Goal: Task Accomplishment & Management: Use online tool/utility

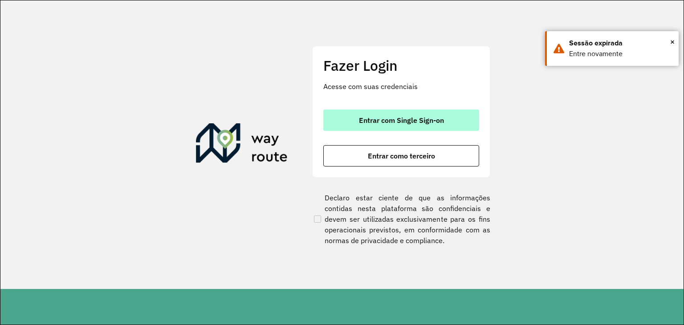
click at [343, 112] on button "Entrar com Single Sign-on" at bounding box center [401, 120] width 156 height 21
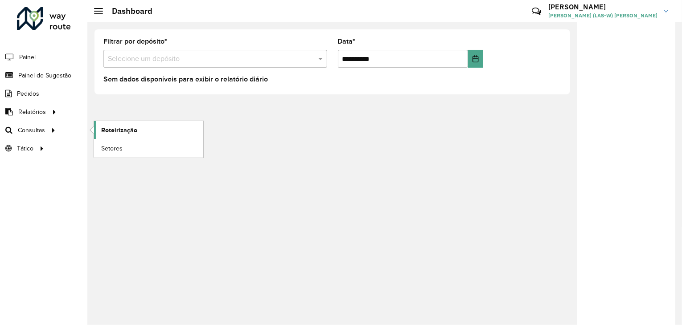
click at [108, 131] on span "Roteirização" at bounding box center [119, 130] width 36 height 9
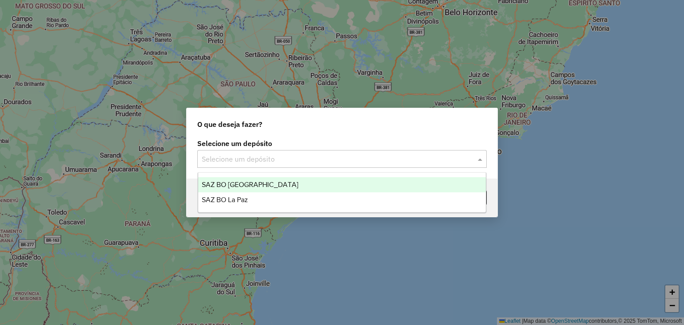
click at [224, 164] on input "text" at bounding box center [333, 159] width 263 height 11
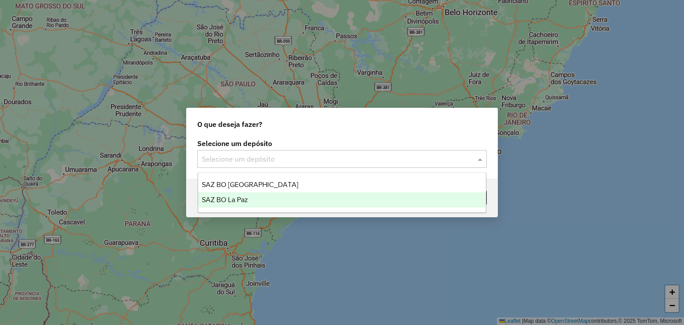
click at [224, 200] on span "SAZ BO La Paz" at bounding box center [225, 200] width 46 height 8
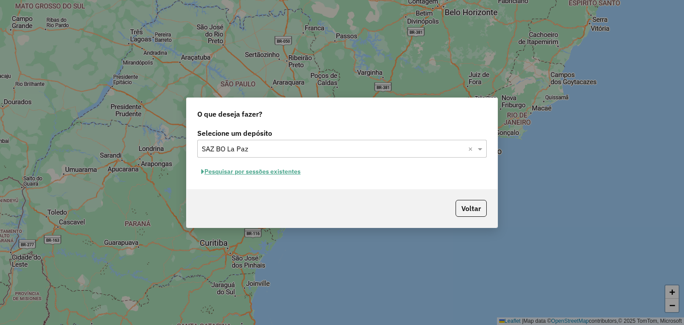
click at [262, 172] on button "Pesquisar por sessões existentes" at bounding box center [250, 172] width 107 height 14
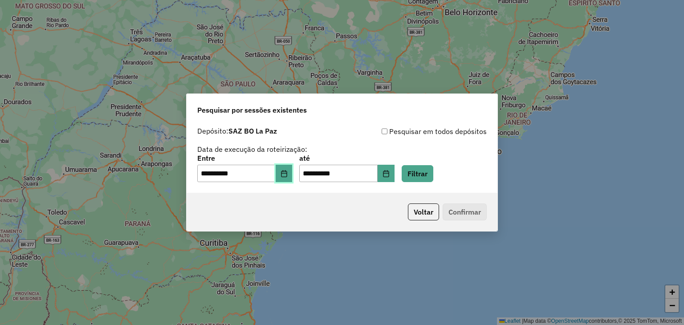
click at [288, 175] on icon "Choose Date" at bounding box center [284, 173] width 7 height 7
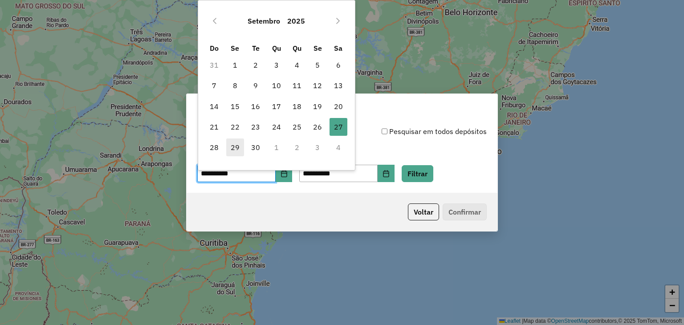
click at [232, 146] on span "29" at bounding box center [235, 148] width 18 height 18
type input "**********"
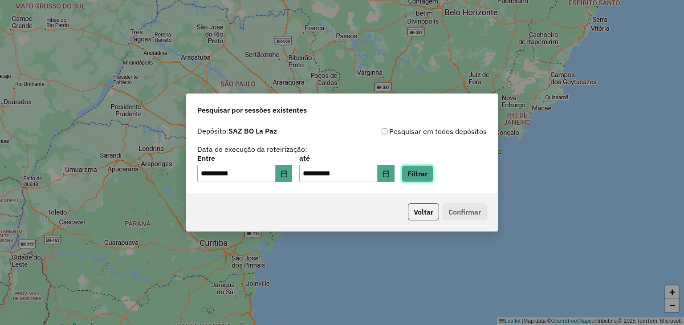
click at [432, 180] on button "Filtrar" at bounding box center [418, 173] width 32 height 17
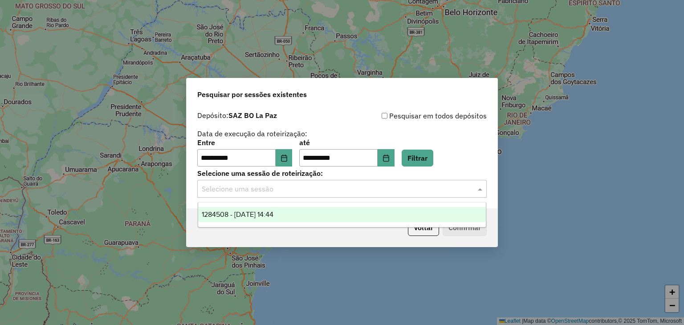
click at [333, 193] on input "text" at bounding box center [333, 189] width 263 height 11
click at [297, 215] on div "1284508 - 29/09/2025 14:44" at bounding box center [342, 214] width 288 height 15
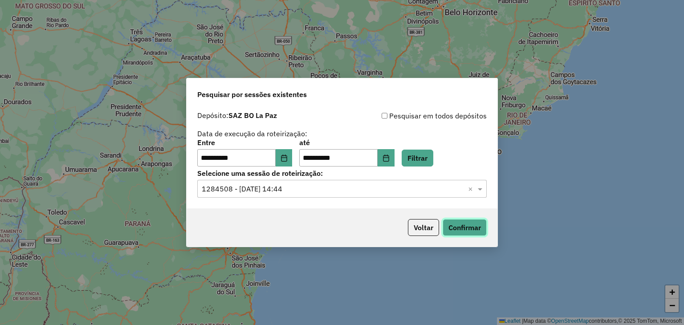
click at [466, 226] on button "Confirmar" at bounding box center [465, 227] width 44 height 17
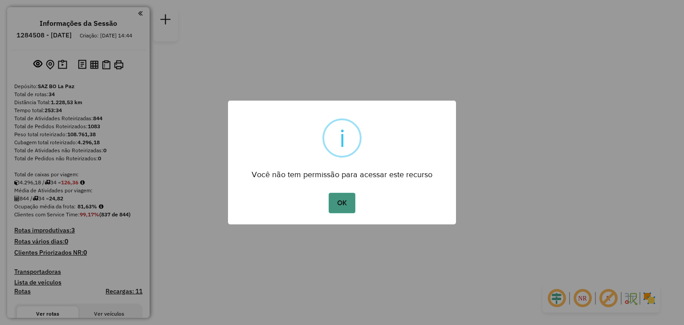
click at [339, 202] on button "OK" at bounding box center [342, 203] width 26 height 20
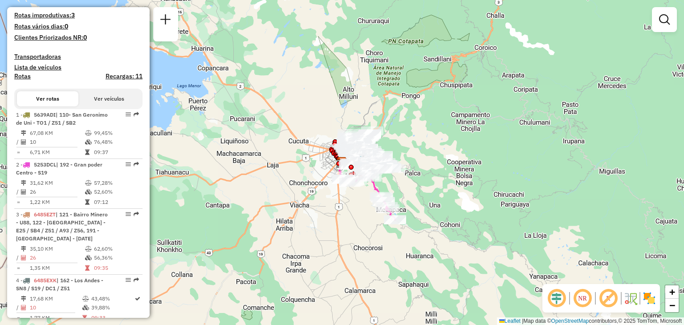
scroll to position [215, 0]
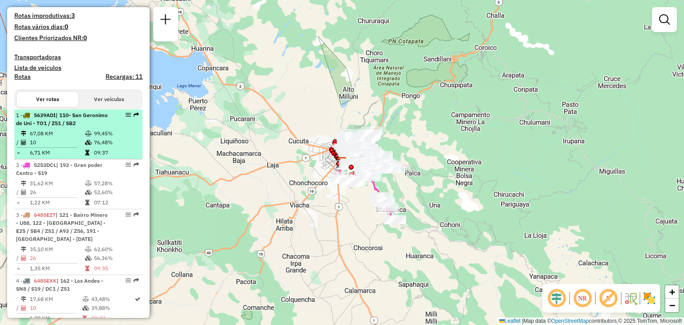
select select "**********"
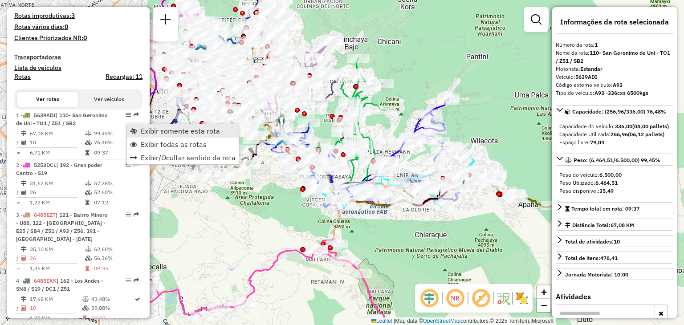
click at [176, 135] on link "Exibir somente esta rota" at bounding box center [183, 130] width 112 height 13
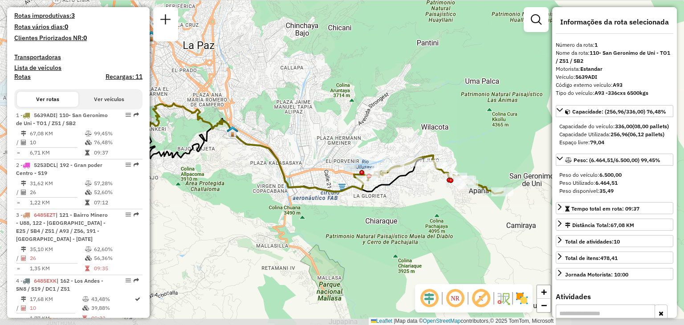
drag, startPoint x: 239, startPoint y: 99, endPoint x: 190, endPoint y: 85, distance: 51.5
click at [190, 85] on div "Janela de atendimento Grade de atendimento Capacidade Transportadoras Veículos …" at bounding box center [342, 162] width 684 height 325
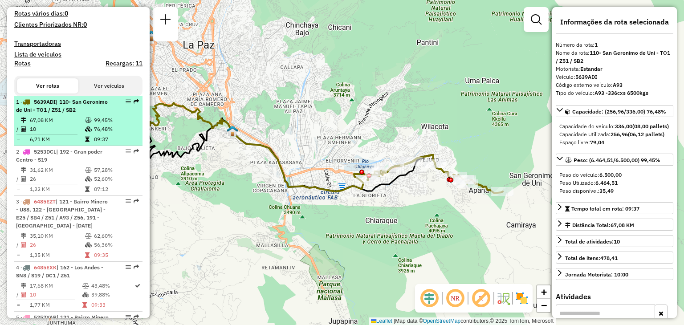
scroll to position [233, 0]
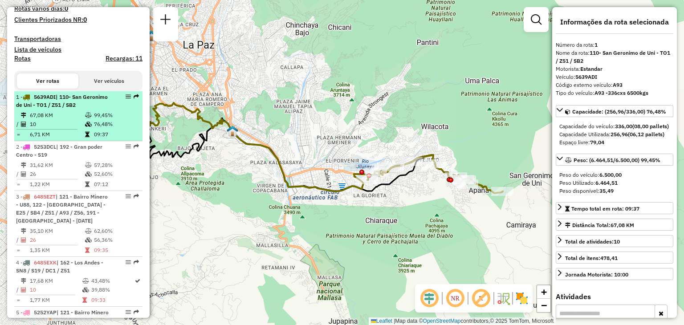
click at [68, 120] on td "67,08 KM" at bounding box center [56, 115] width 55 height 9
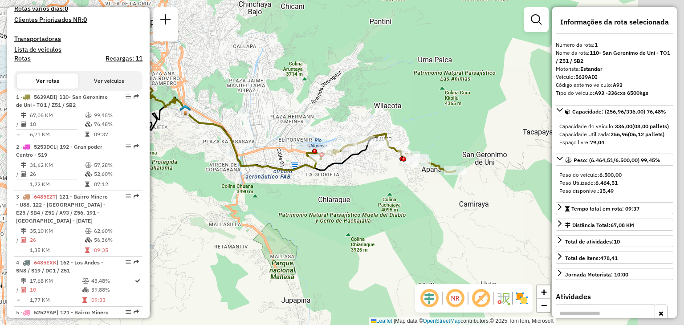
drag, startPoint x: 336, startPoint y: 163, endPoint x: 234, endPoint y: 124, distance: 109.7
click at [234, 124] on div "Janela de atendimento Grade de atendimento Capacidade Transportadoras Veículos …" at bounding box center [342, 162] width 684 height 325
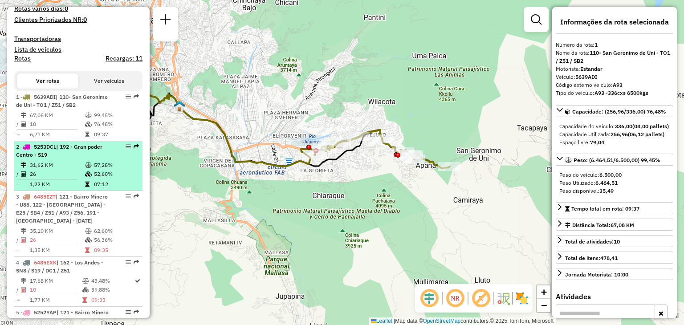
click at [75, 189] on td "1,22 KM" at bounding box center [56, 184] width 55 height 9
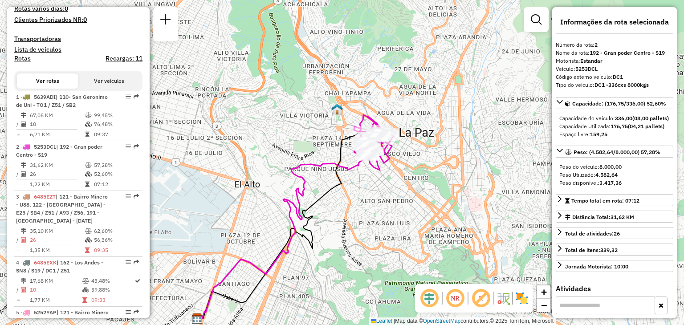
drag, startPoint x: 339, startPoint y: 109, endPoint x: 289, endPoint y: 168, distance: 77.5
click at [289, 168] on icon at bounding box center [286, 235] width 174 height 168
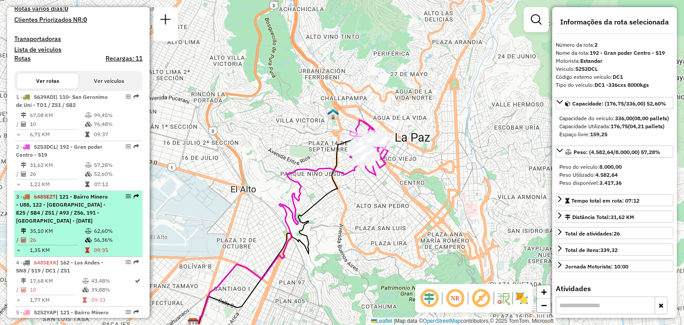
click at [32, 212] on span "| 121 - Bairro Minero - U88, 122 - [GEOGRAPHIC_DATA] - E25 / SB4 / Z51 / A93 / …" at bounding box center [62, 208] width 92 height 31
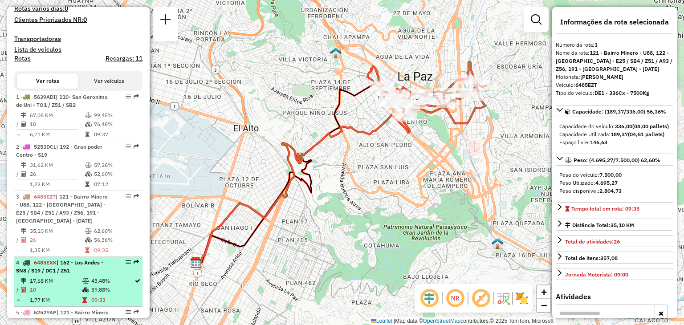
click at [46, 286] on td "17,68 KM" at bounding box center [55, 281] width 53 height 9
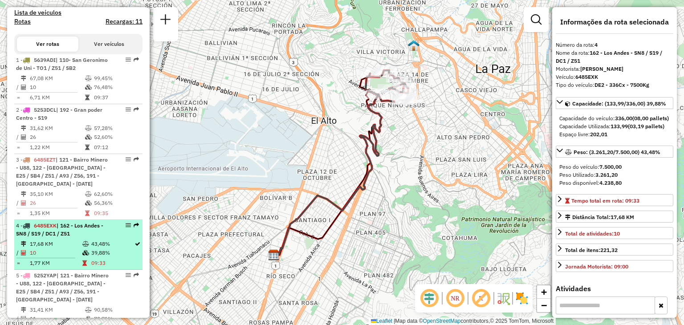
scroll to position [271, 0]
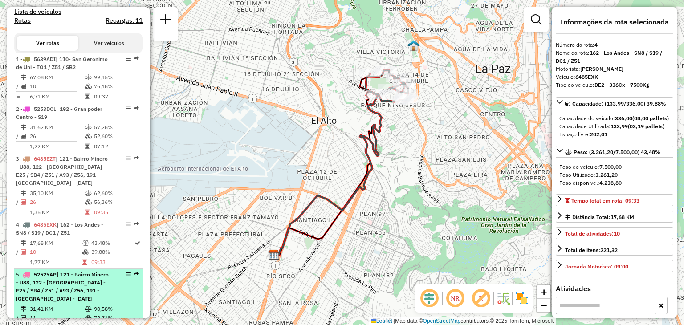
click at [38, 287] on span "| 121 - Bairro Minero - U88, 122 - [GEOGRAPHIC_DATA] - E25 / SB4 / Z51 / A93 / …" at bounding box center [62, 286] width 93 height 31
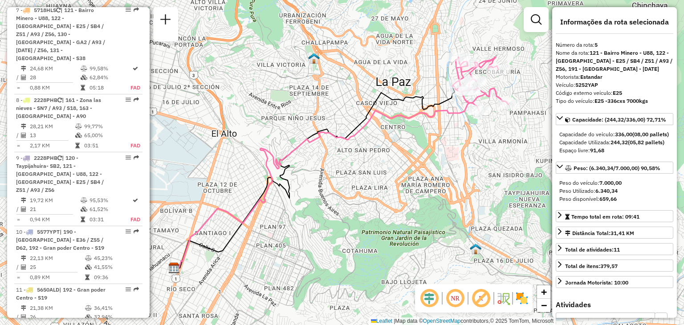
scroll to position [663, 0]
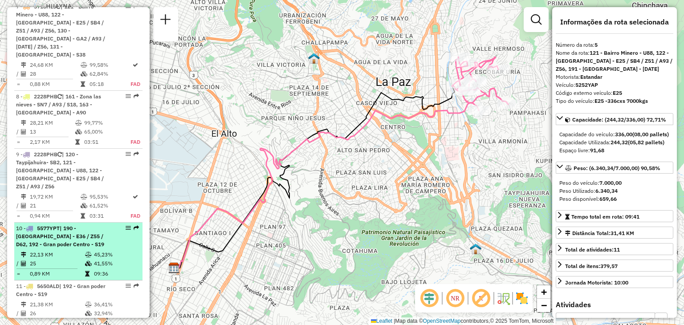
click at [75, 250] on td "22,13 KM" at bounding box center [56, 254] width 55 height 9
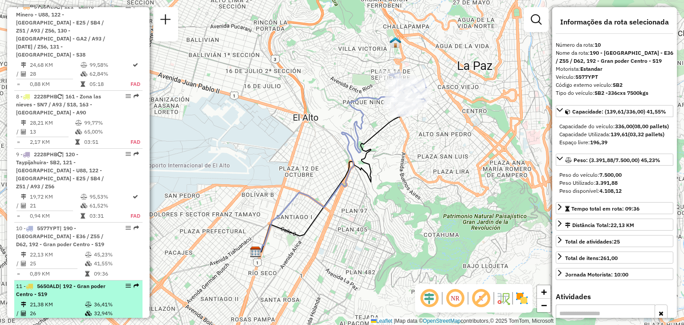
click at [65, 282] on li "11 - 5650ALD | 192 - Gran poder Centro - S19 21,38 KM 36,41% / 26 32,94% = 0,82…" at bounding box center [78, 306] width 128 height 50
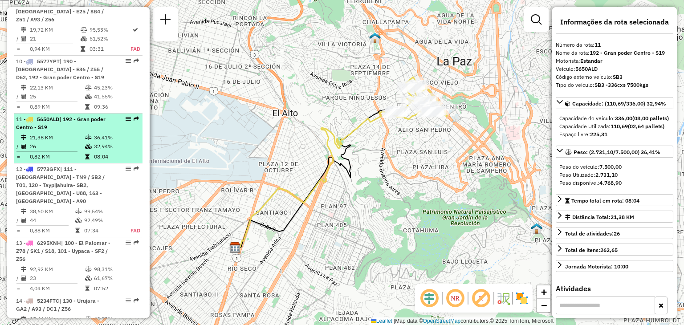
scroll to position [830, 0]
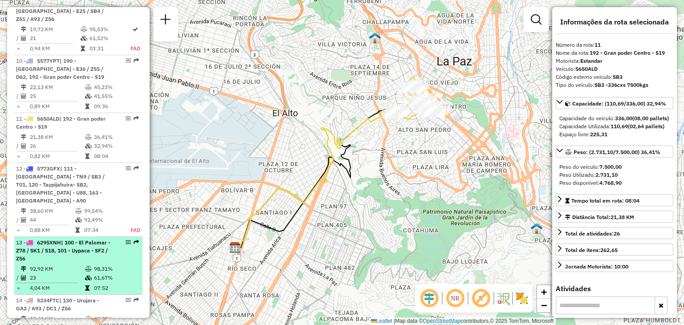
click at [69, 265] on td "92,92 KM" at bounding box center [56, 269] width 55 height 9
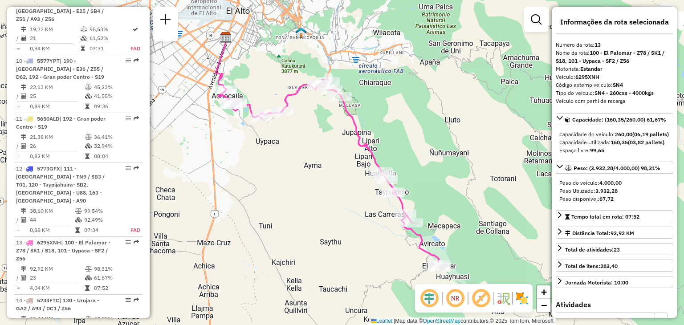
drag, startPoint x: 242, startPoint y: 207, endPoint x: 228, endPoint y: 196, distance: 17.7
click at [228, 196] on div "Janela de atendimento Grade de atendimento Capacidade Transportadoras Veículos …" at bounding box center [342, 162] width 684 height 325
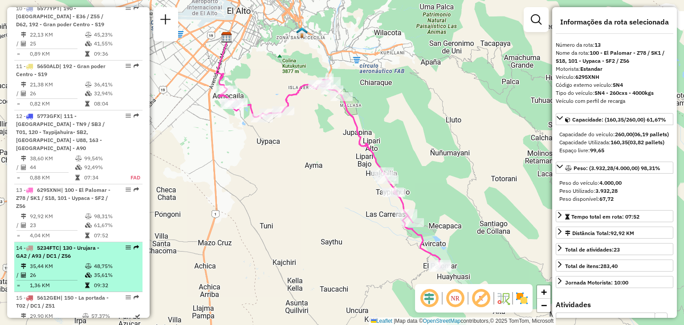
scroll to position [884, 0]
click at [68, 262] on td "35,44 KM" at bounding box center [56, 266] width 55 height 9
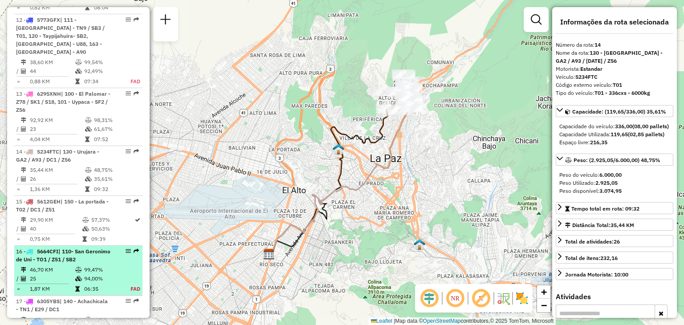
scroll to position [980, 0]
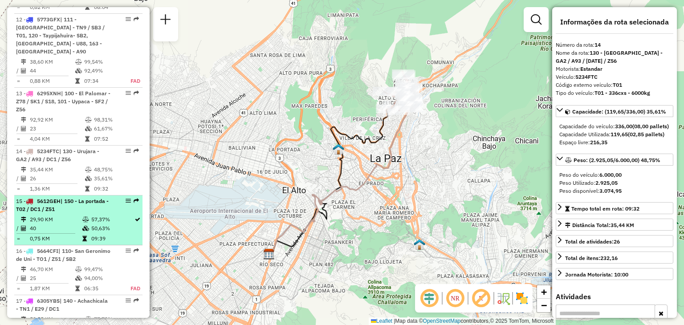
click at [85, 234] on td at bounding box center [86, 238] width 9 height 9
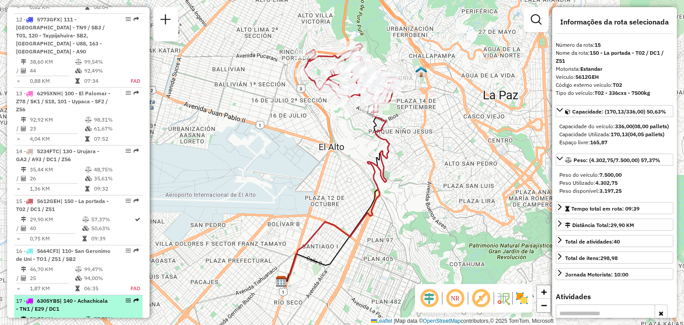
click at [58, 295] on li "17 - 6305YBS | 140 - Achachicala - TN1 / E29 / [DATE] 52,55 KM 77,72% / 43 59,0…" at bounding box center [78, 320] width 128 height 50
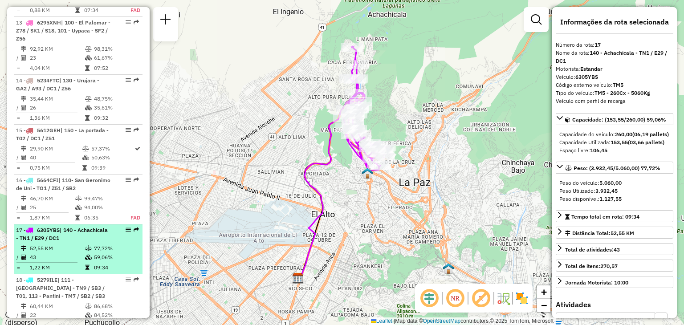
scroll to position [1051, 0]
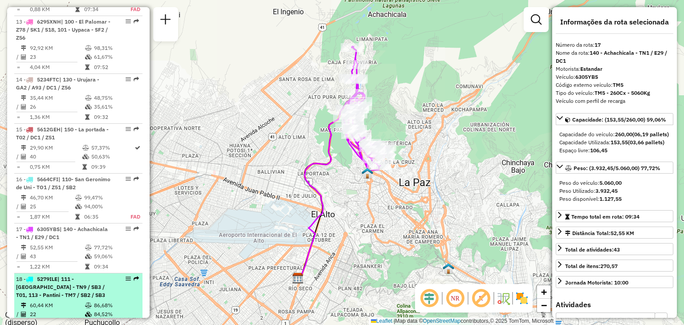
click at [57, 275] on div "18 - 5279ILE | 111 - [GEOGRAPHIC_DATA] - TN9 / SB3 / T01, 113 - Pantini - TM7 /…" at bounding box center [63, 287] width 94 height 24
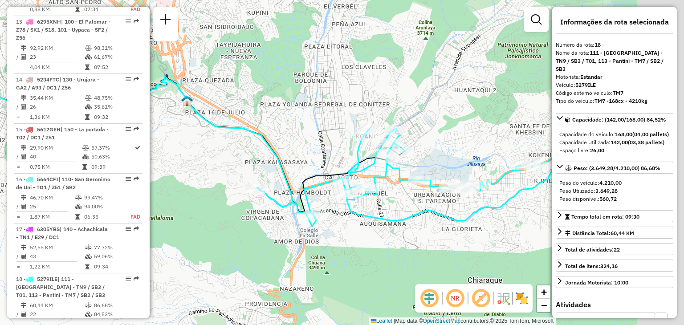
drag, startPoint x: 329, startPoint y: 252, endPoint x: 210, endPoint y: 222, distance: 122.6
click at [210, 222] on div "Janela de atendimento Grade de atendimento Capacidade Transportadoras Veículos …" at bounding box center [342, 162] width 684 height 325
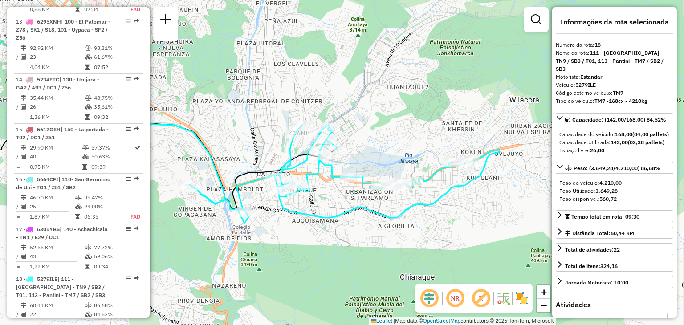
drag, startPoint x: 309, startPoint y: 235, endPoint x: 256, endPoint y: 233, distance: 53.5
click at [256, 233] on div "Janela de atendimento Grade de atendimento Capacidade Transportadoras Veículos …" at bounding box center [342, 162] width 684 height 325
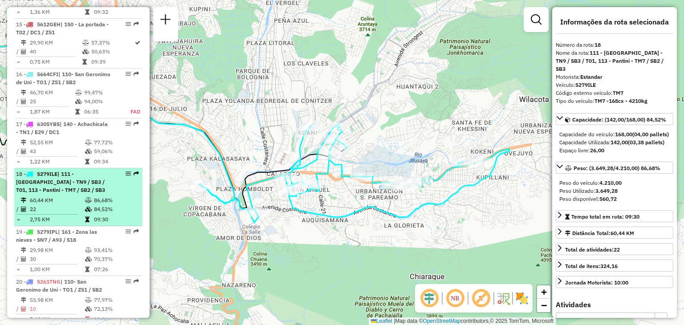
scroll to position [1164, 0]
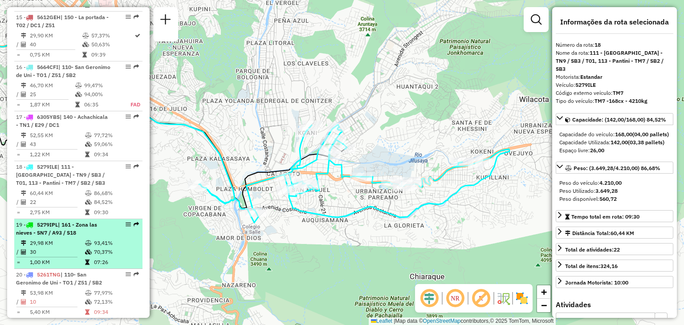
click at [85, 241] on icon at bounding box center [88, 243] width 7 height 5
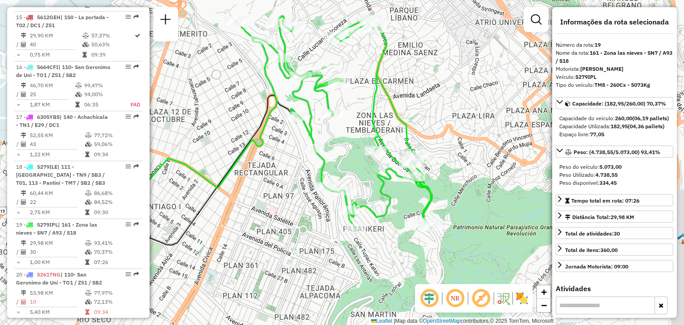
drag, startPoint x: 349, startPoint y: 199, endPoint x: 266, endPoint y: 181, distance: 85.5
click at [266, 181] on div "Janela de atendimento Grade de atendimento Capacidade Transportadoras Veículos …" at bounding box center [342, 162] width 684 height 325
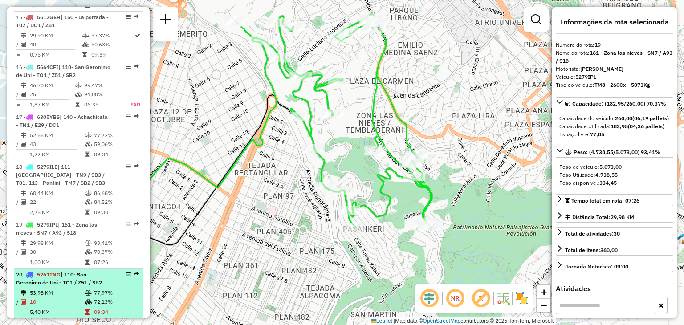
click at [48, 298] on td "10" at bounding box center [56, 302] width 55 height 9
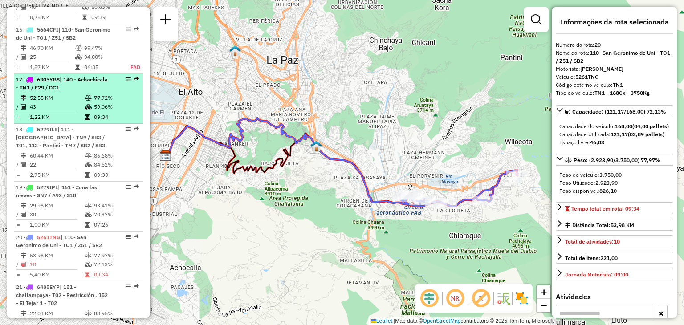
scroll to position [1205, 0]
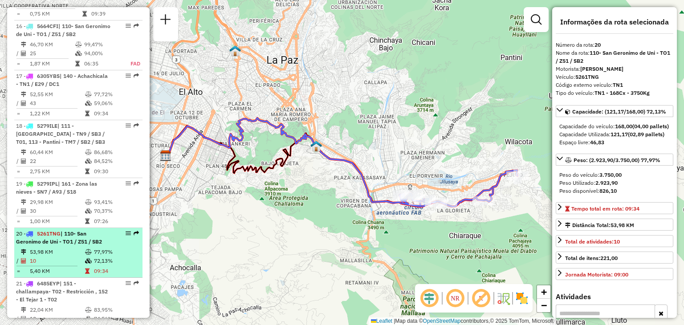
click at [51, 248] on td "53,98 KM" at bounding box center [56, 252] width 55 height 9
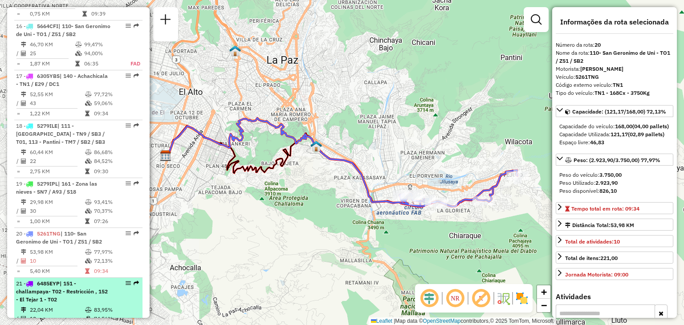
click at [48, 280] on span "| 151 - challampaya- T02 - Restricción , 152 - El Tejar 1 - T02" at bounding box center [62, 291] width 92 height 23
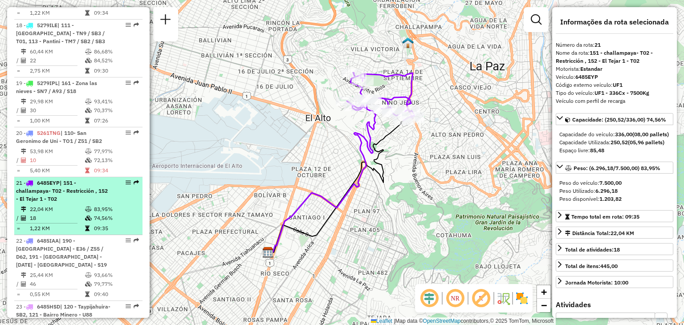
scroll to position [1308, 0]
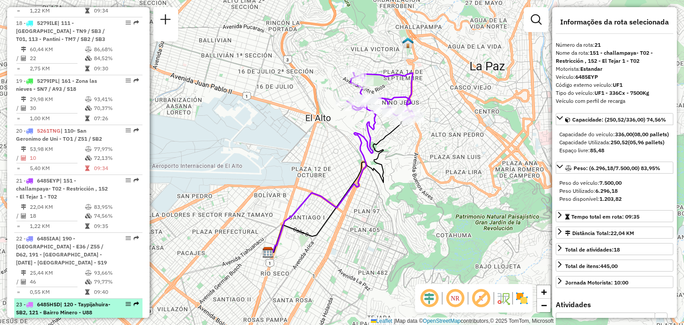
click at [62, 301] on div "23 - 6485HSD | 120 - Taypijahuira- SB2, 121 - Bairro Minero - U88" at bounding box center [63, 309] width 94 height 16
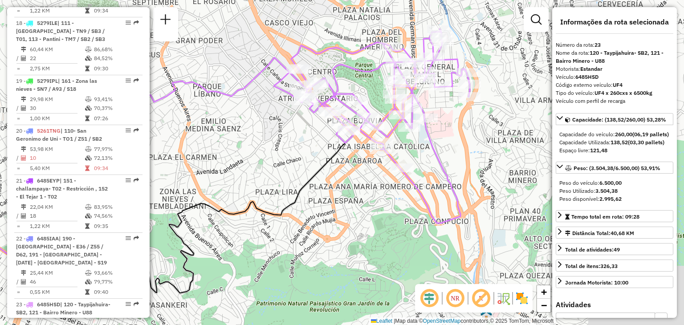
drag, startPoint x: 356, startPoint y: 177, endPoint x: 192, endPoint y: 205, distance: 166.9
click at [192, 205] on icon at bounding box center [121, 242] width 466 height 223
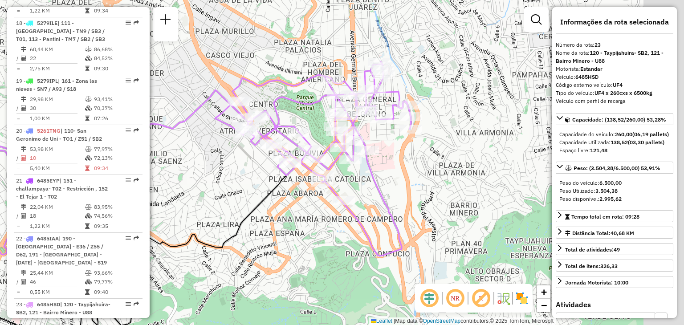
drag, startPoint x: 323, startPoint y: 139, endPoint x: 264, endPoint y: 172, distance: 66.8
click at [264, 172] on div "Janela de atendimento Grade de atendimento Capacidade Transportadoras Veículos …" at bounding box center [342, 162] width 684 height 325
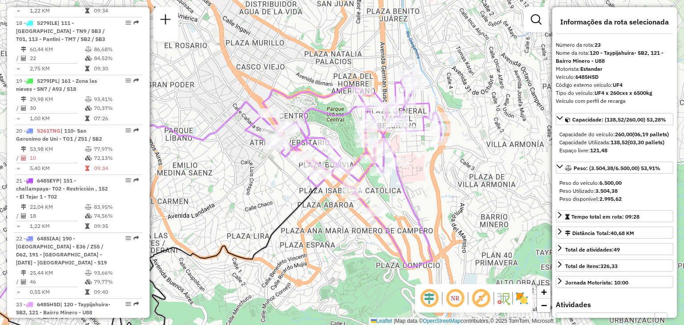
drag, startPoint x: 254, startPoint y: 180, endPoint x: 286, endPoint y: 192, distance: 34.1
click at [286, 192] on div "Janela de atendimento Grade de atendimento Capacidade Transportadoras Veículos …" at bounding box center [342, 162] width 684 height 325
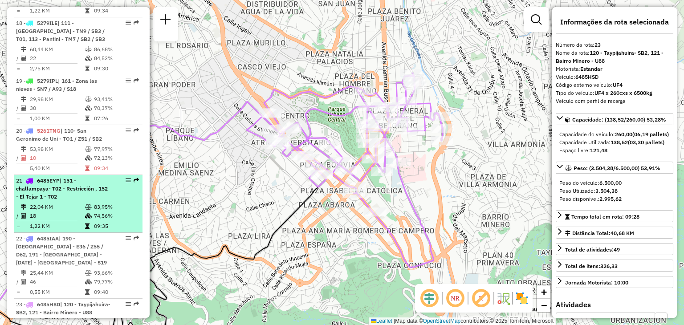
click at [69, 177] on div "21 - 6485EYP | 151 - challampaya- T02 - Restricción , 152 - El Tejar 1 - T02" at bounding box center [63, 189] width 94 height 24
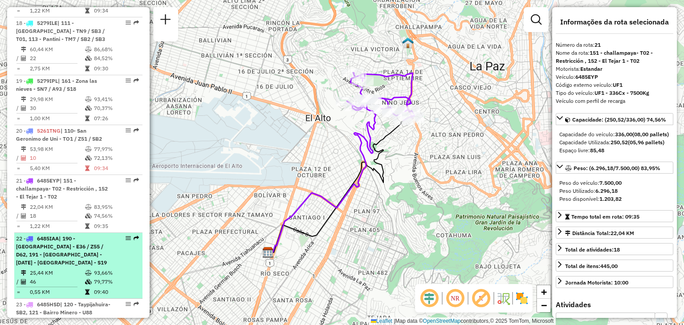
click at [59, 235] on span "| 190 - [GEOGRAPHIC_DATA] - E36 / Z55 / D62, 191 - [GEOGRAPHIC_DATA] - [DATE] -…" at bounding box center [61, 250] width 91 height 31
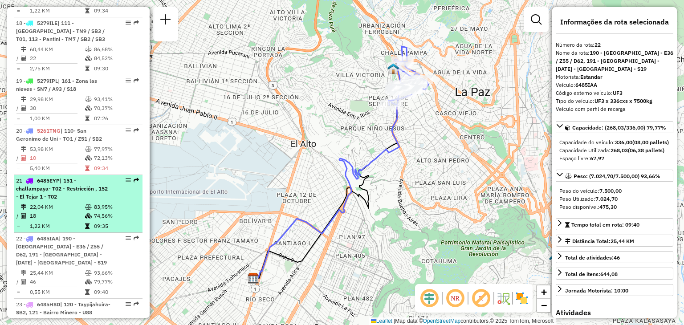
click at [54, 203] on td "22,04 KM" at bounding box center [56, 207] width 55 height 9
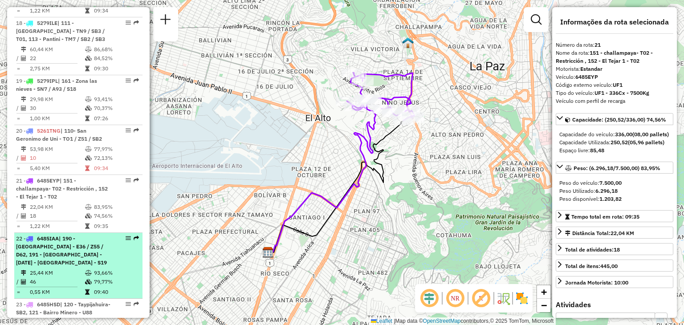
click at [54, 235] on div "22 - 6485IAA | 190 - [GEOGRAPHIC_DATA] - E36 / Z55 / D62, 191 - [GEOGRAPHIC_DAT…" at bounding box center [63, 251] width 94 height 32
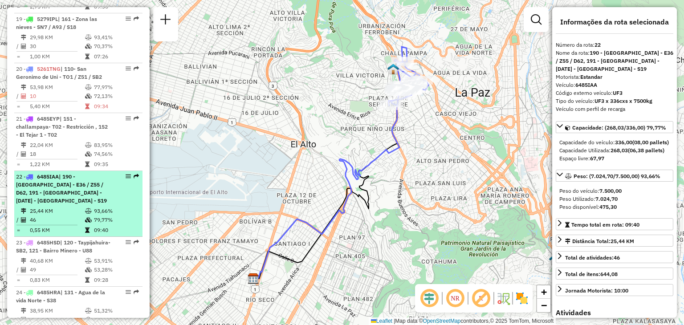
scroll to position [1370, 0]
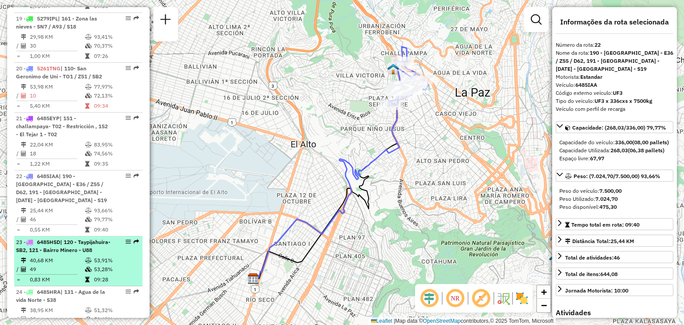
click at [60, 256] on td "40,68 KM" at bounding box center [56, 260] width 55 height 9
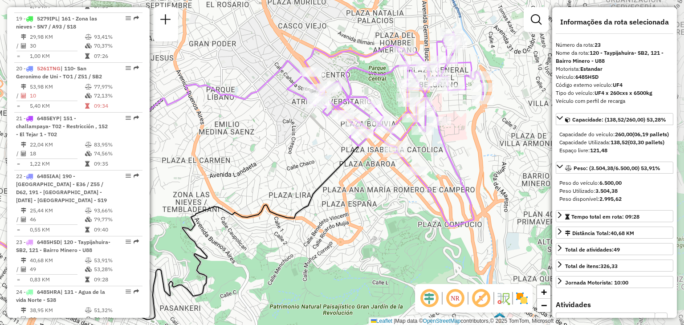
drag, startPoint x: 365, startPoint y: 160, endPoint x: 208, endPoint y: 196, distance: 161.8
click at [208, 196] on div "Janela de atendimento Grade de atendimento Capacidade Transportadoras Veículos …" at bounding box center [342, 162] width 684 height 325
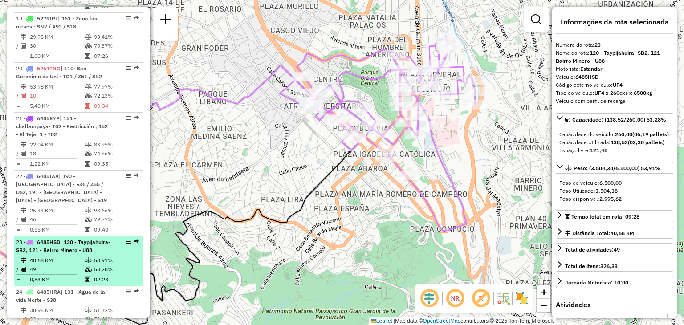
scroll to position [1410, 0]
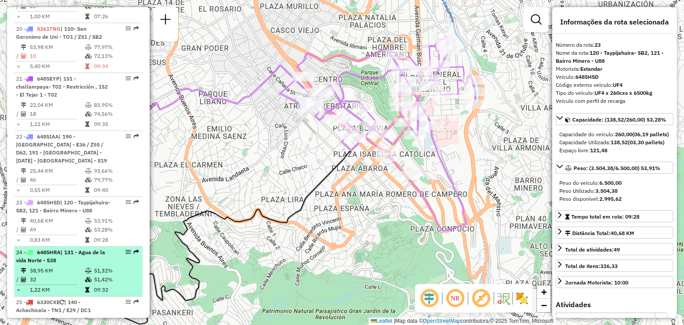
click at [71, 247] on li "24 - 6485HRA | 131 - [GEOGRAPHIC_DATA] - S38 38,95 KM 51,32% / 32 51,42% = 1,22…" at bounding box center [78, 272] width 128 height 50
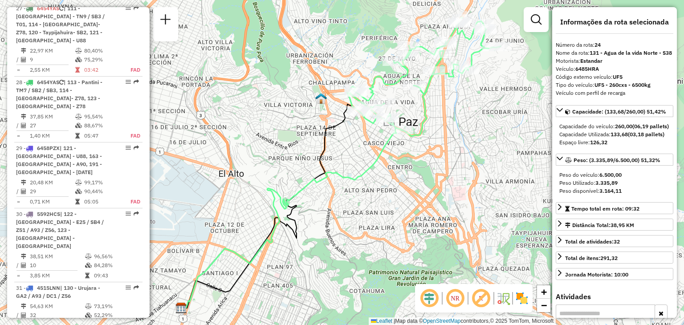
scroll to position [1820, 0]
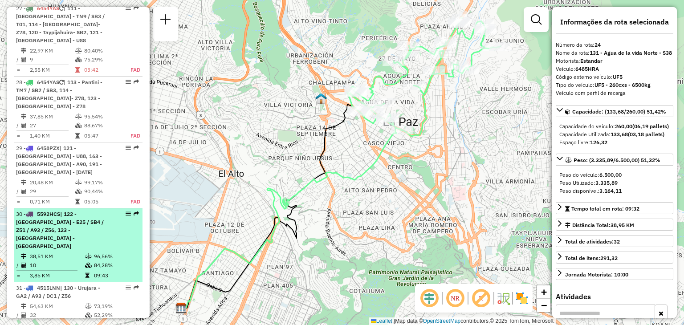
click at [70, 210] on div "30 - 5592HCS | 122 - [GEOGRAPHIC_DATA] - E25 / SB4 / Z51 / A93 / Z56, 123 - [GE…" at bounding box center [63, 230] width 94 height 40
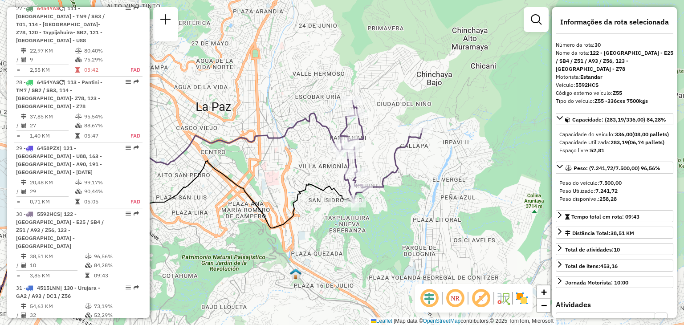
drag, startPoint x: 360, startPoint y: 160, endPoint x: 227, endPoint y: 194, distance: 137.1
click at [227, 194] on div "Janela de atendimento Grade de atendimento Capacidade Transportadoras Veículos …" at bounding box center [342, 162] width 684 height 325
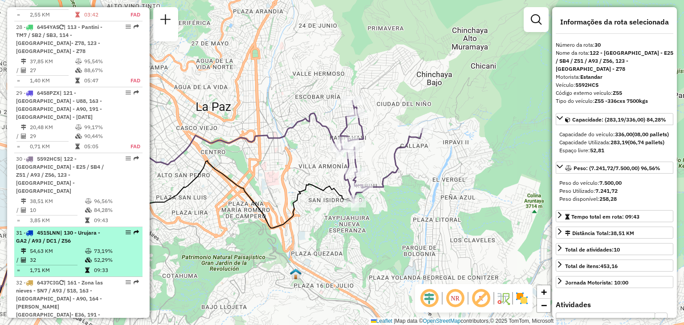
scroll to position [1876, 0]
click at [58, 255] on td "32" at bounding box center [56, 259] width 55 height 9
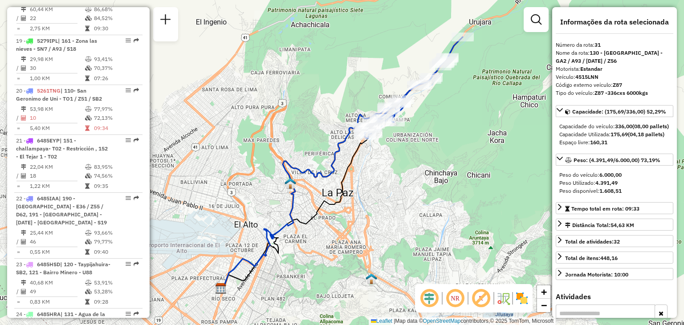
scroll to position [1336, 0]
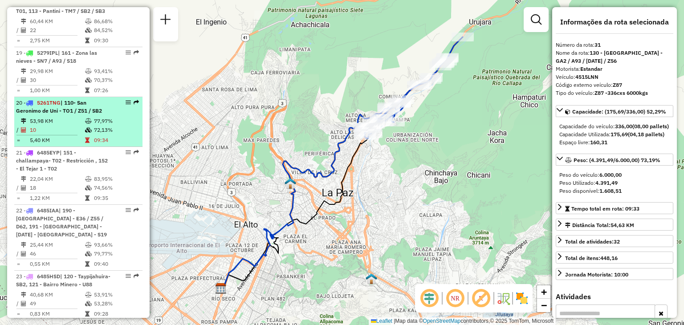
click at [86, 119] on icon at bounding box center [88, 121] width 7 height 5
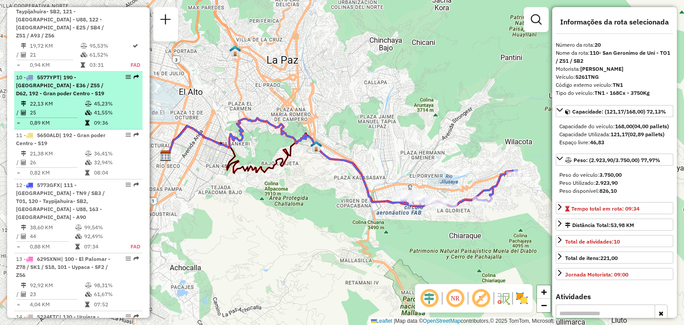
scroll to position [814, 0]
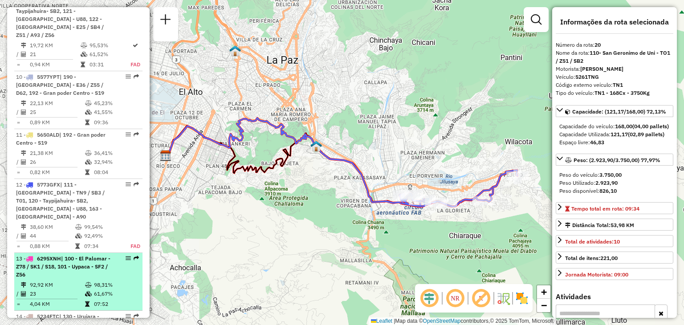
click at [52, 281] on td "92,92 KM" at bounding box center [56, 285] width 55 height 9
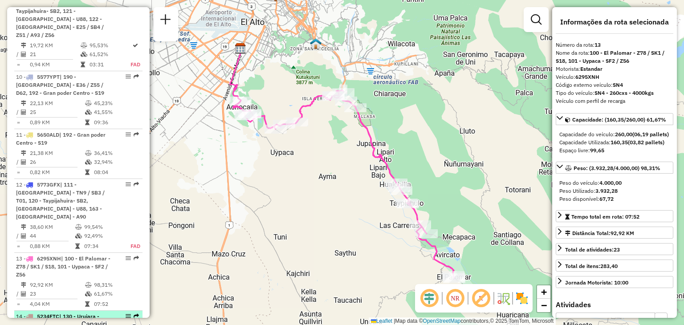
click at [49, 313] on span "5234FTC" at bounding box center [48, 316] width 22 height 7
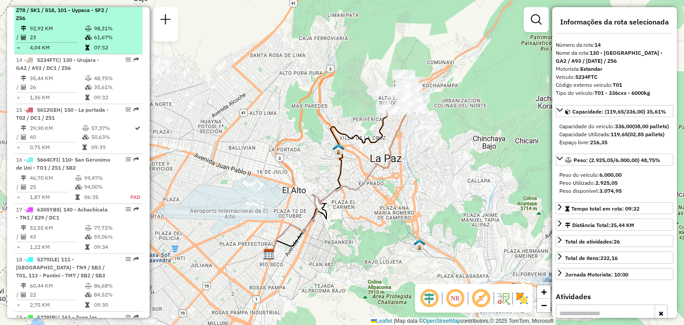
scroll to position [1096, 0]
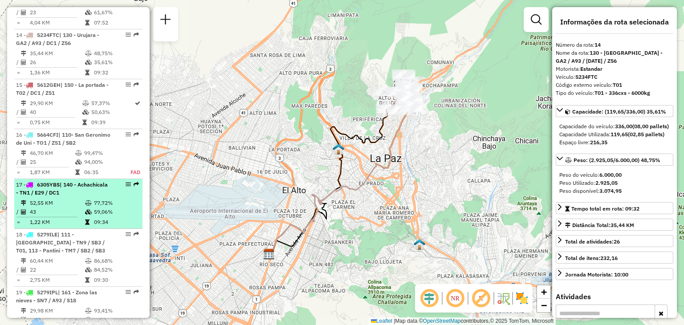
click at [71, 217] on td at bounding box center [50, 217] width 69 height 1
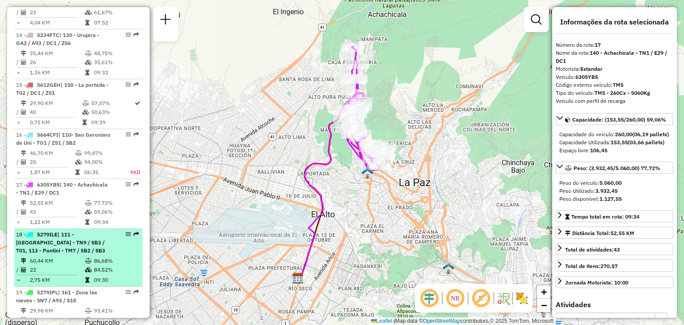
click at [62, 257] on td "60,44 KM" at bounding box center [56, 261] width 55 height 9
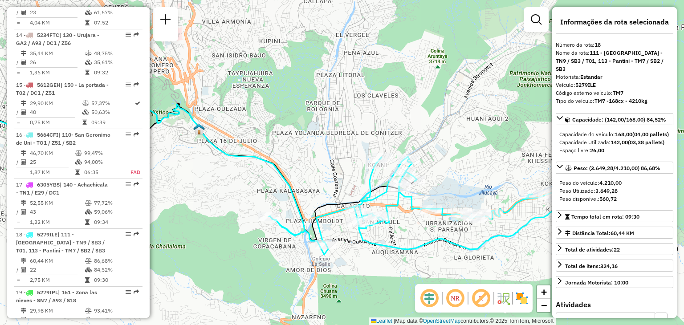
drag, startPoint x: 361, startPoint y: 200, endPoint x: 273, endPoint y: 203, distance: 87.8
click at [273, 203] on div "Janela de atendimento Grade de atendimento Capacidade Transportadoras Veículos …" at bounding box center [342, 162] width 684 height 325
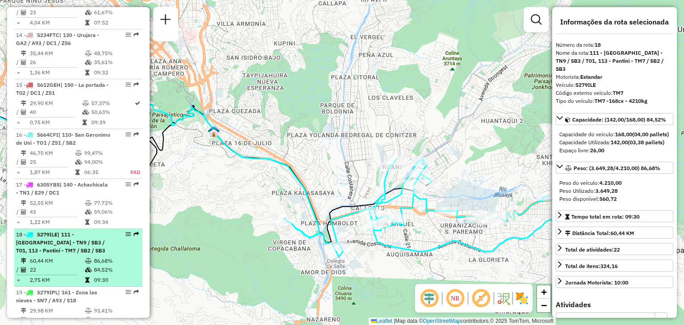
click at [99, 231] on div "18 - 5279ILE | 111 - [GEOGRAPHIC_DATA] - TN9 / SB3 / T01, 113 - Pantini - TM7 /…" at bounding box center [63, 243] width 94 height 24
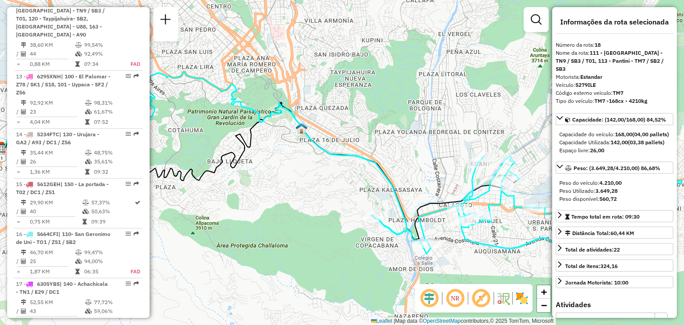
scroll to position [989, 0]
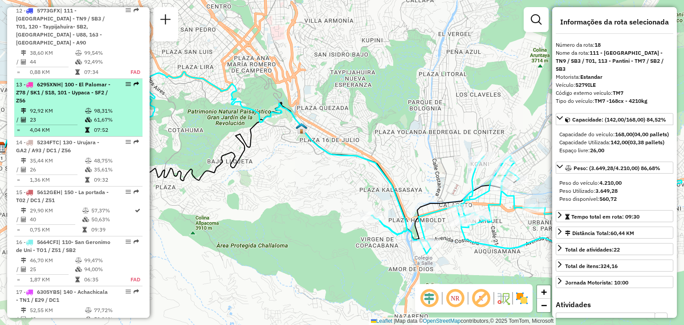
click at [74, 81] on div "13 - 6295XNH | 100 - [GEOGRAPHIC_DATA] - Z78 / SK1 / S18, 101 - Uypaca - SF2 / …" at bounding box center [63, 93] width 94 height 24
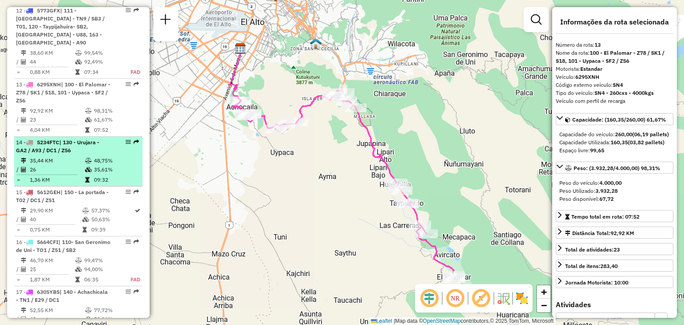
click at [52, 156] on td "35,44 KM" at bounding box center [56, 160] width 55 height 9
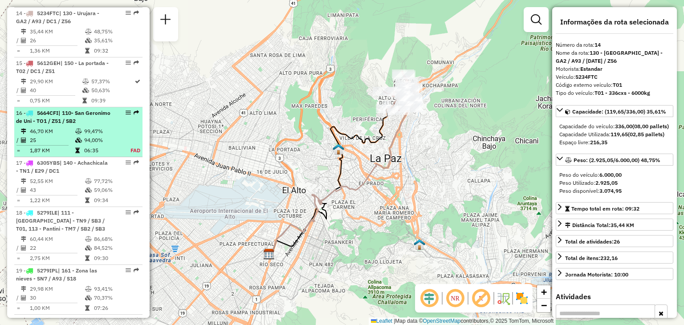
scroll to position [1118, 0]
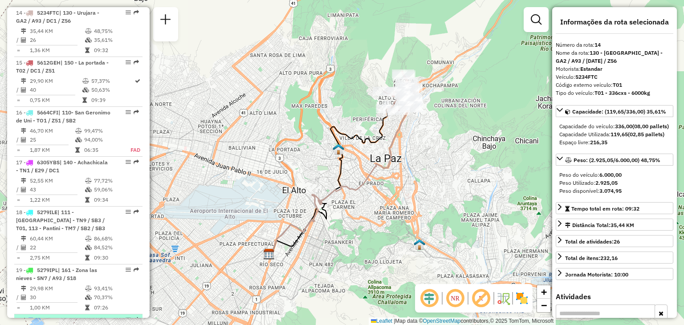
click at [45, 317] on span "| 110- San Geronimo de Uni - TO1 / Z51 / SB2" at bounding box center [59, 324] width 86 height 15
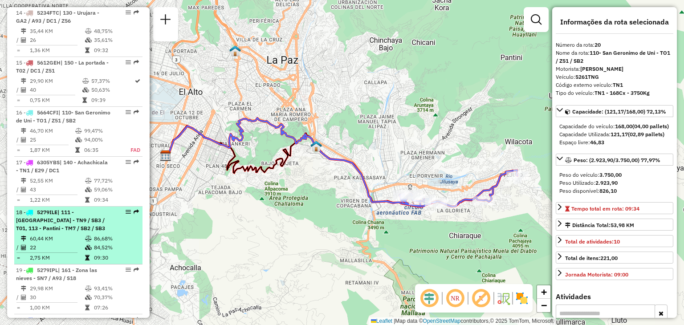
scroll to position [1165, 0]
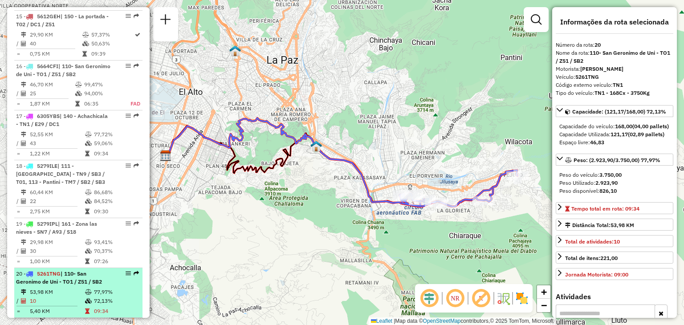
click at [54, 288] on td "53,98 KM" at bounding box center [56, 292] width 55 height 9
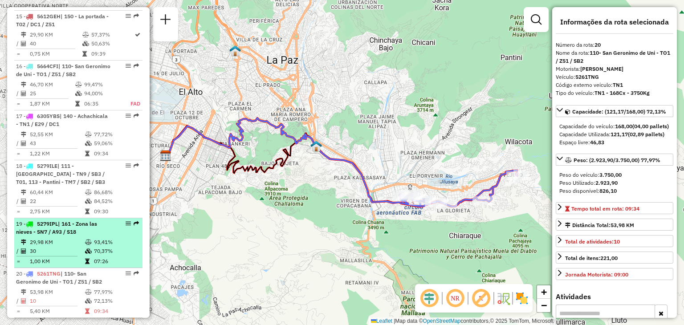
drag, startPoint x: 57, startPoint y: 242, endPoint x: 63, endPoint y: 218, distance: 24.7
click at [63, 218] on ul "1 - 5639ADI | 110- [GEOGRAPHIC_DATA] de Uni - TO1 / Z51 / SB2 67,08 KM 99,45% /…" at bounding box center [78, 176] width 128 height 2033
click at [63, 238] on td "29,98 KM" at bounding box center [56, 242] width 55 height 9
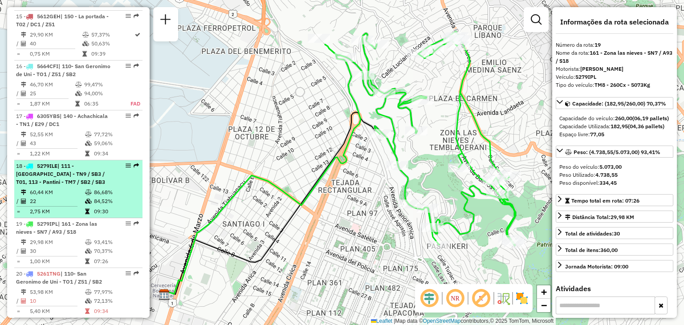
click at [77, 162] on div "18 - 5279ILE | 111 - [GEOGRAPHIC_DATA] - TN9 / SB3 / T01, 113 - Pantini - TM7 /…" at bounding box center [63, 174] width 94 height 24
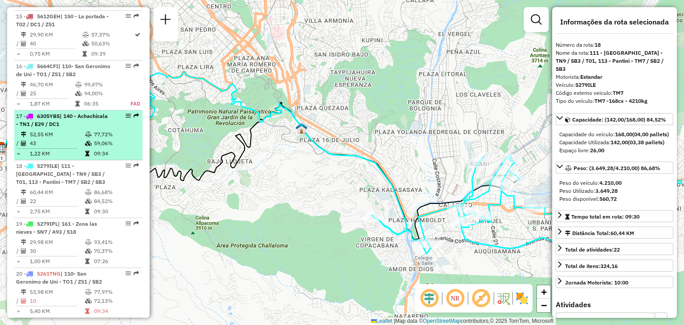
click at [85, 132] on icon at bounding box center [88, 134] width 7 height 5
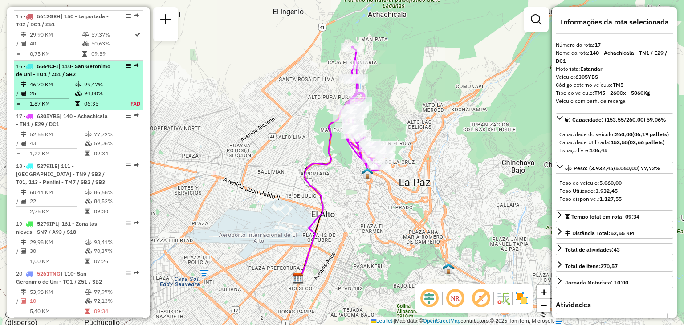
click at [79, 91] on icon at bounding box center [78, 93] width 7 height 5
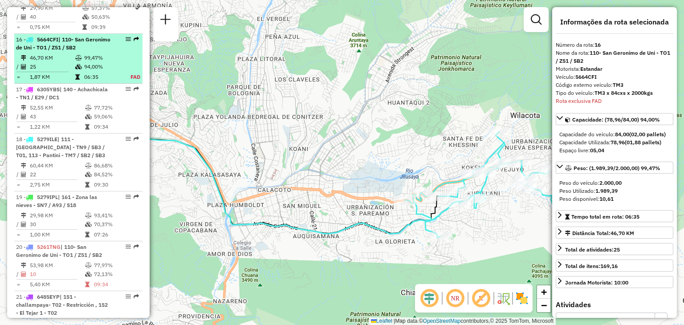
scroll to position [1192, 0]
click at [79, 61] on td at bounding box center [79, 65] width 9 height 9
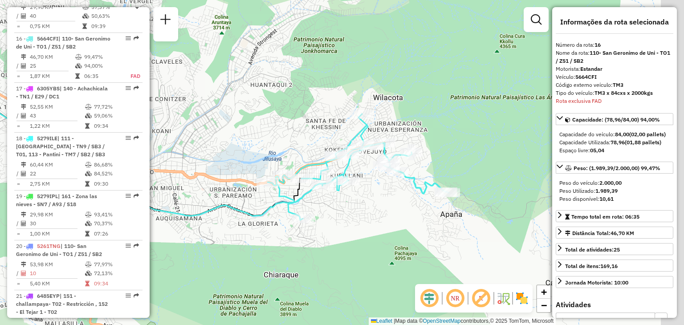
drag, startPoint x: 372, startPoint y: 139, endPoint x: 235, endPoint y: 122, distance: 138.4
click at [235, 122] on div "Janela de atendimento Grade de atendimento Capacidade Transportadoras Veículos …" at bounding box center [342, 162] width 684 height 325
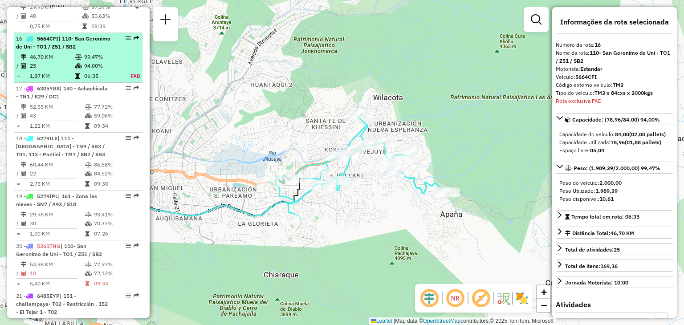
click at [76, 61] on td at bounding box center [79, 65] width 9 height 9
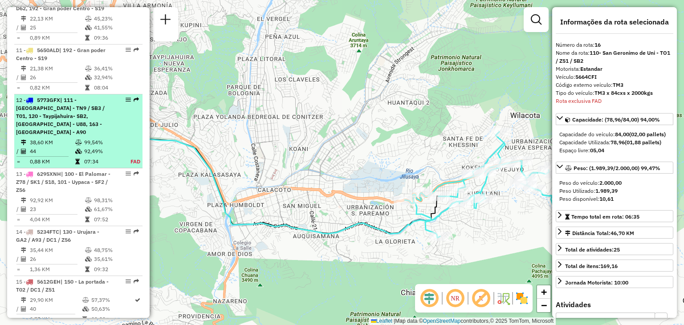
scroll to position [898, 0]
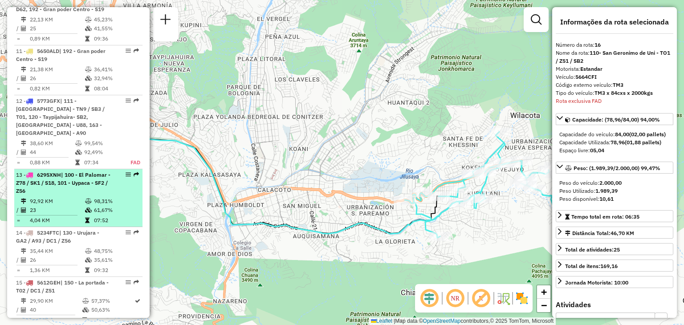
click at [46, 170] on li "13 - 6295XNH | 100 - [GEOGRAPHIC_DATA] - Z78 / SK1 / S18, 101 - Uypaca - SF2 / …" at bounding box center [78, 198] width 128 height 58
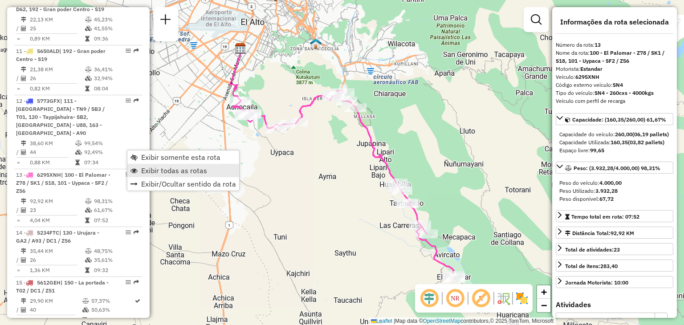
click at [163, 170] on span "Exibir todas as rotas" at bounding box center [174, 170] width 66 height 7
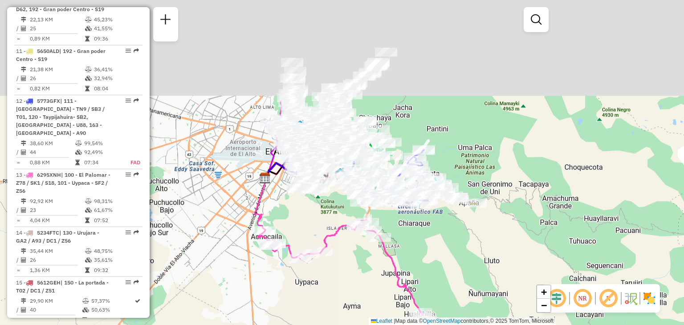
drag, startPoint x: 271, startPoint y: 90, endPoint x: 295, endPoint y: 220, distance: 131.9
click at [295, 220] on div "Janela de atendimento Grade de atendimento Capacidade Transportadoras Veículos …" at bounding box center [342, 162] width 684 height 325
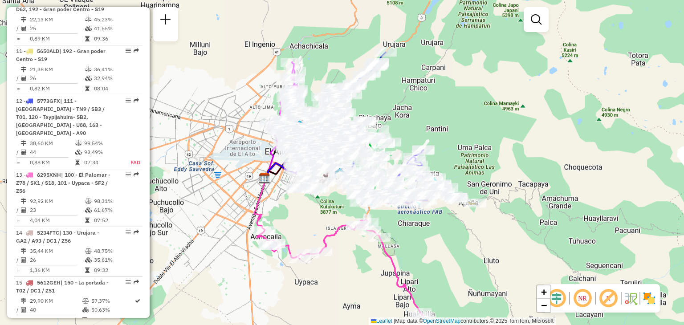
click at [391, 112] on div "Janela de atendimento Grade de atendimento Capacidade Transportadoras Veículos …" at bounding box center [342, 162] width 684 height 325
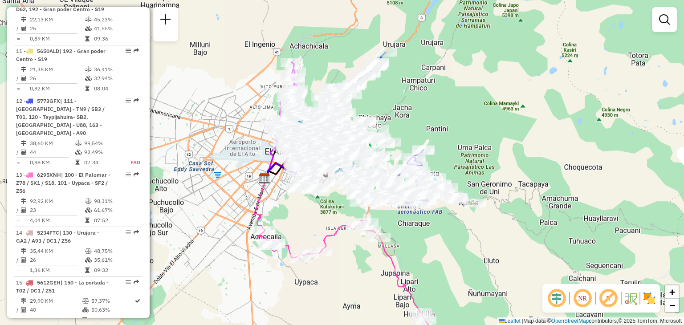
click at [391, 112] on div "Janela de atendimento Grade de atendimento Capacidade Transportadoras Veículos …" at bounding box center [342, 162] width 684 height 325
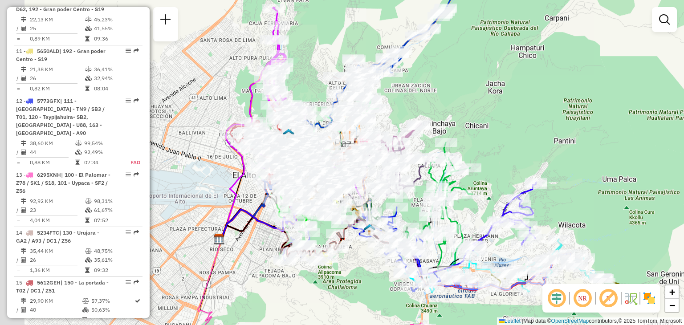
drag, startPoint x: 352, startPoint y: 103, endPoint x: 431, endPoint y: 100, distance: 78.9
click at [431, 100] on div "Janela de atendimento Grade de atendimento Capacidade Transportadoras Veículos …" at bounding box center [342, 162] width 684 height 325
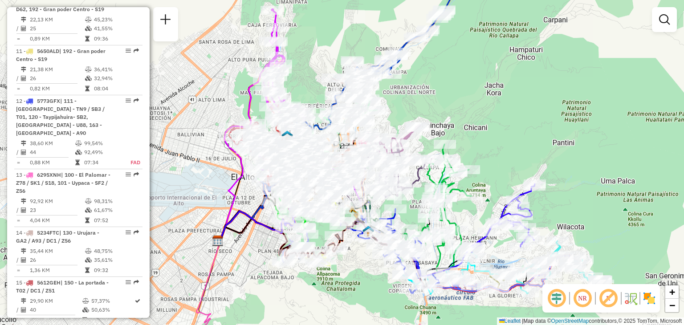
click at [465, 127] on div "Janela de atendimento Grade de atendimento Capacidade Transportadoras Veículos …" at bounding box center [342, 162] width 684 height 325
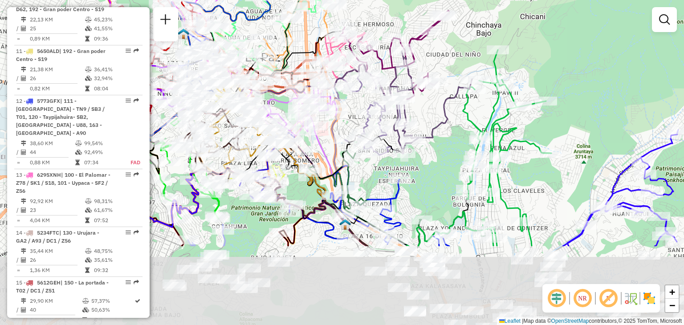
drag, startPoint x: 357, startPoint y: 221, endPoint x: 431, endPoint y: 109, distance: 134.3
click at [431, 109] on div "Janela de atendimento Grade de atendimento Capacidade Transportadoras Veículos …" at bounding box center [342, 162] width 684 height 325
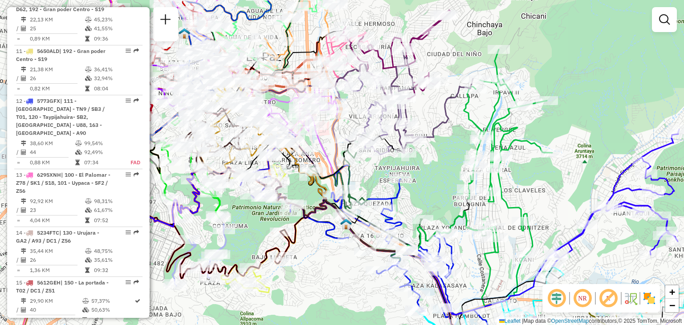
click at [367, 170] on div "Janela de atendimento Grade de atendimento Capacidade Transportadoras Veículos …" at bounding box center [342, 162] width 684 height 325
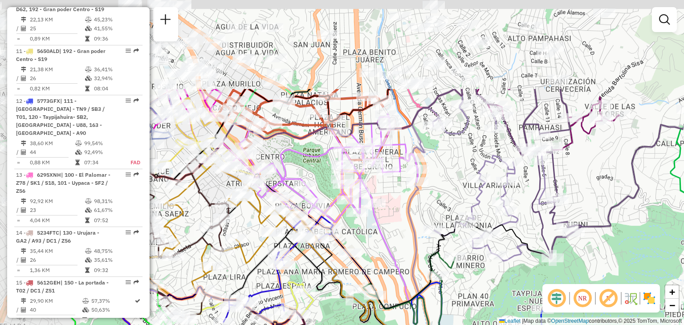
drag, startPoint x: 260, startPoint y: 96, endPoint x: 384, endPoint y: 229, distance: 181.3
click at [384, 229] on div "Janela de atendimento Grade de atendimento Capacidade Transportadoras Veículos …" at bounding box center [342, 162] width 684 height 325
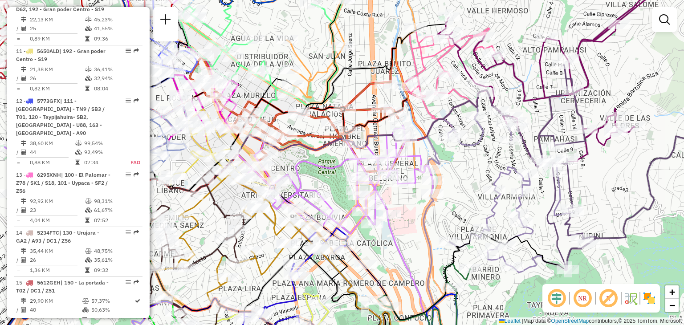
click at [295, 155] on div "Janela de atendimento Grade de atendimento Capacidade Transportadoras Veículos …" at bounding box center [342, 162] width 684 height 325
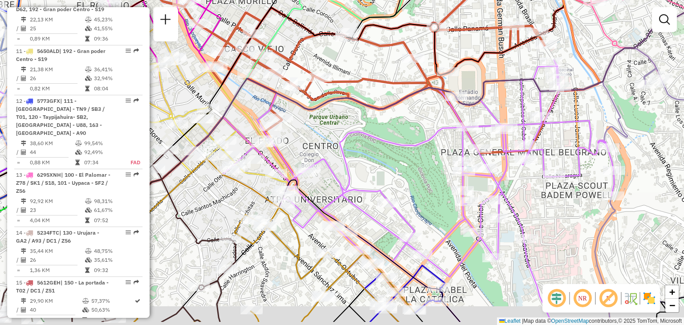
drag, startPoint x: 278, startPoint y: 154, endPoint x: 318, endPoint y: 114, distance: 56.7
click at [318, 114] on div "Janela de atendimento Grade de atendimento Capacidade Transportadoras Veículos …" at bounding box center [342, 162] width 684 height 325
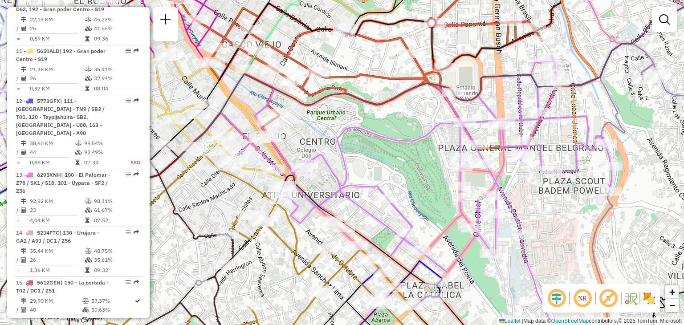
click at [308, 184] on div "Janela de atendimento Grade de atendimento Capacidade Transportadoras Veículos …" at bounding box center [342, 162] width 684 height 325
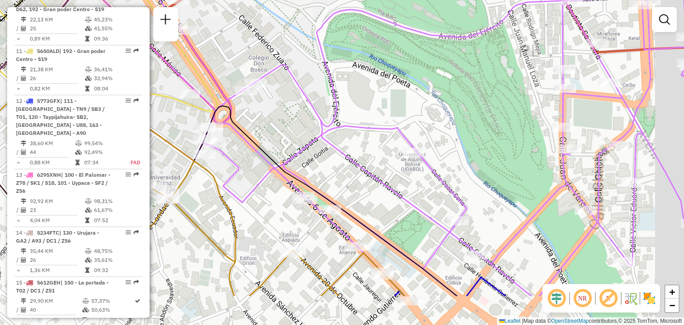
drag, startPoint x: 317, startPoint y: 189, endPoint x: 264, endPoint y: 123, distance: 85.6
click at [264, 123] on div "Janela de atendimento Grade de atendimento Capacidade Transportadoras Veículos …" at bounding box center [342, 162] width 684 height 325
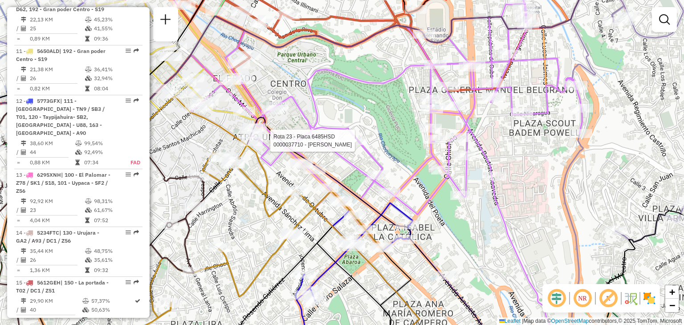
select select "**********"
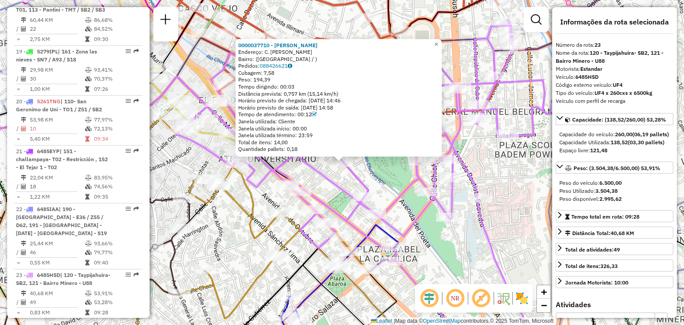
scroll to position [1573, 0]
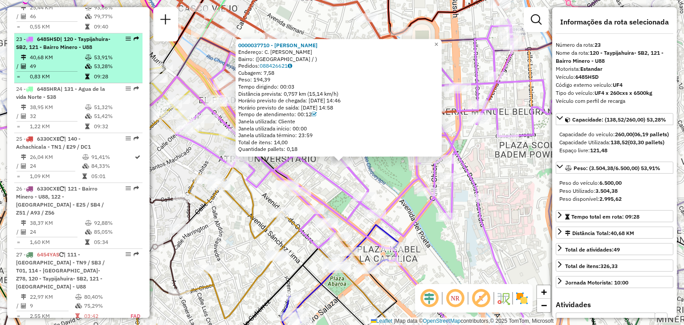
click at [62, 62] on td "49" at bounding box center [56, 66] width 55 height 9
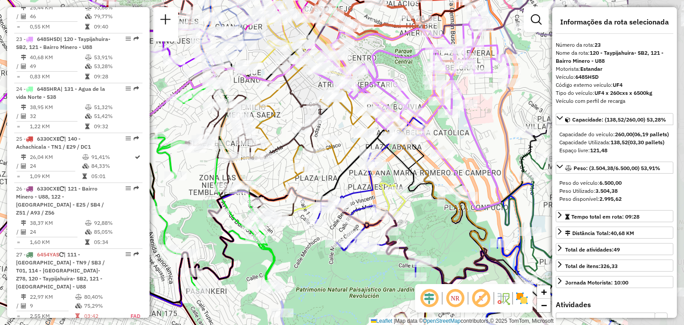
drag, startPoint x: 514, startPoint y: 58, endPoint x: 387, endPoint y: 74, distance: 128.5
click at [387, 74] on div "Janela de atendimento Grade de atendimento Capacidade Transportadoras Veículos …" at bounding box center [342, 162] width 684 height 325
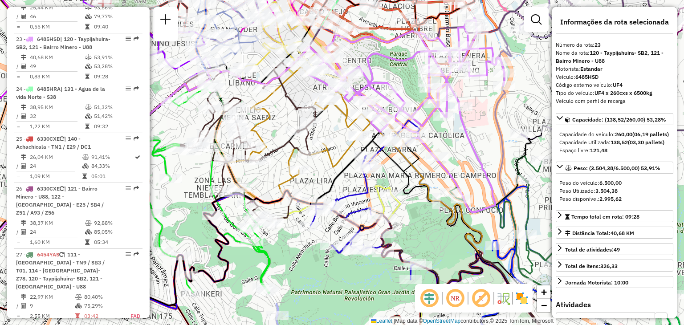
click at [401, 79] on div "Janela de atendimento Grade de atendimento Capacidade Transportadoras Veículos …" at bounding box center [342, 162] width 684 height 325
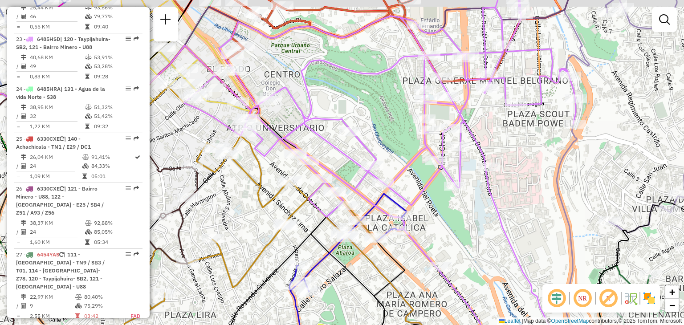
drag, startPoint x: 421, startPoint y: 74, endPoint x: 356, endPoint y: 131, distance: 87.1
click at [356, 131] on div "Janela de atendimento Grade de atendimento Capacidade Transportadoras Veículos …" at bounding box center [342, 162] width 684 height 325
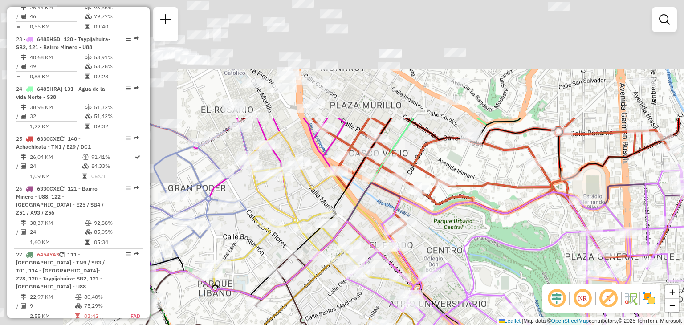
drag, startPoint x: 232, startPoint y: 83, endPoint x: 429, endPoint y: 234, distance: 248.2
click at [429, 234] on div "Janela de atendimento Grade de atendimento Capacidade Transportadoras Veículos …" at bounding box center [342, 162] width 684 height 325
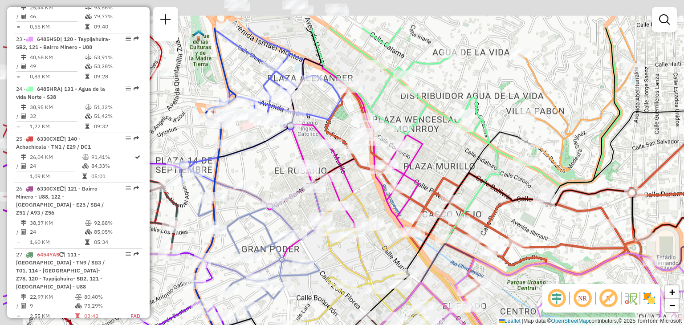
drag, startPoint x: 195, startPoint y: 100, endPoint x: 366, endPoint y: 272, distance: 242.6
click at [366, 272] on div "Janela de atendimento Grade de atendimento Capacidade Transportadoras Veículos …" at bounding box center [342, 162] width 684 height 325
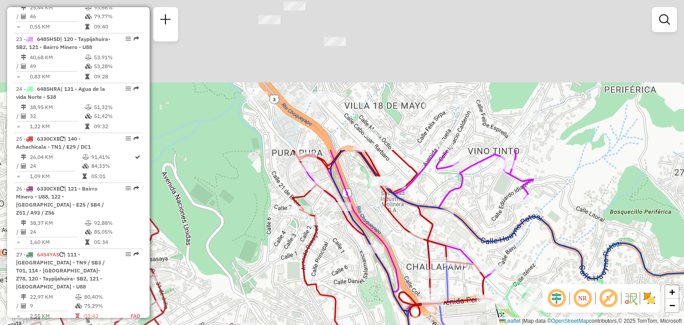
drag, startPoint x: 252, startPoint y: 144, endPoint x: 348, endPoint y: 329, distance: 208.0
click at [348, 325] on html "Aguarde... Pop-up bloqueado! Seu navegador bloqueou automáticamente a abertura …" at bounding box center [342, 162] width 684 height 325
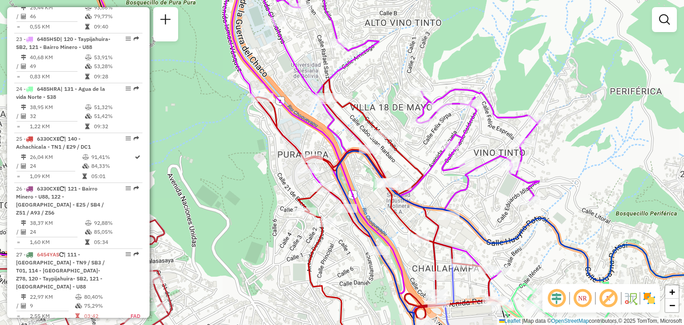
drag, startPoint x: 225, startPoint y: 129, endPoint x: 210, endPoint y: 101, distance: 32.1
click at [210, 101] on div "Rota 10 - Placa 5577YPT 0000085631 - K. VICTORIA QUI Janela de atendimento Grad…" at bounding box center [342, 162] width 684 height 325
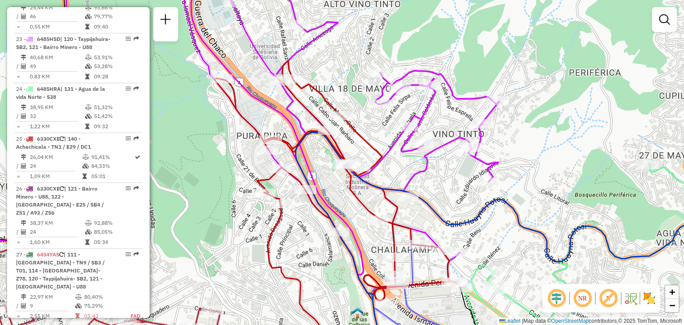
drag, startPoint x: 289, startPoint y: 179, endPoint x: 266, endPoint y: 184, distance: 23.8
click at [266, 184] on icon at bounding box center [337, 205] width 246 height 288
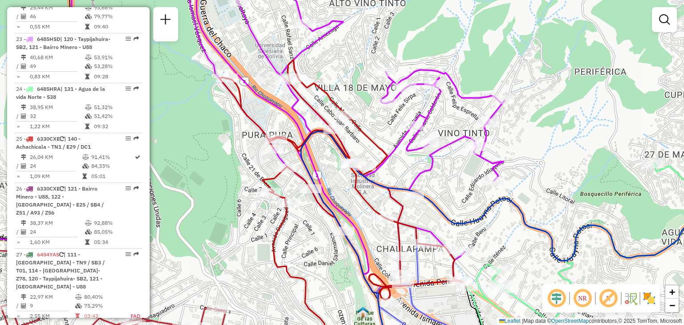
drag, startPoint x: 307, startPoint y: 217, endPoint x: 315, endPoint y: 227, distance: 13.9
click at [315, 227] on div "Rota 10 - Placa 5577YPT 0000085631 - K. VICTORIA QUI Janela de atendimento Grad…" at bounding box center [342, 162] width 684 height 325
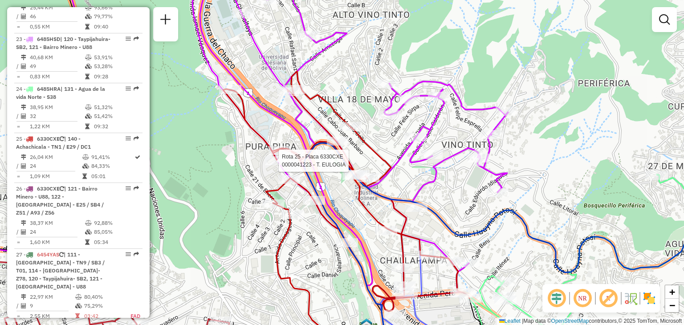
select select "**********"
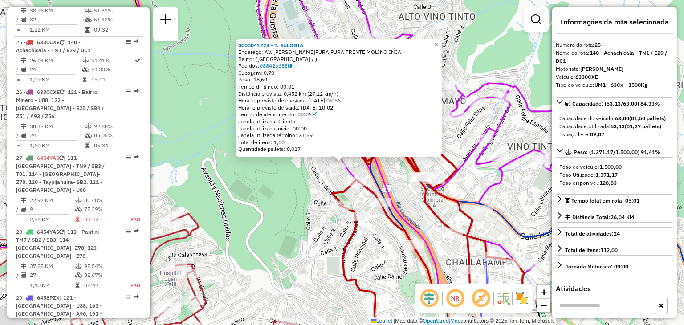
scroll to position [1681, 0]
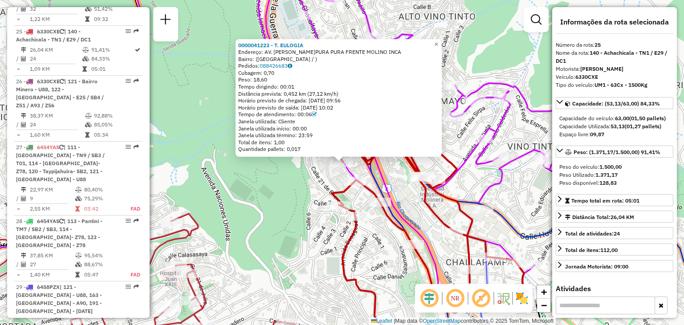
click at [325, 217] on div "0000041223 - T. EULOGIA Endereço: AV. [PERSON_NAME]PURA PURA FRENTE MOLINO INCA…" at bounding box center [342, 162] width 684 height 325
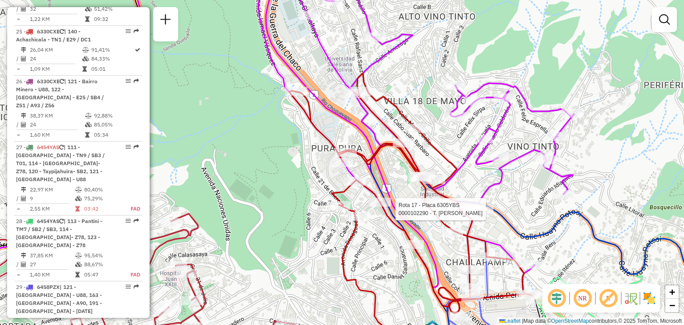
select select "**********"
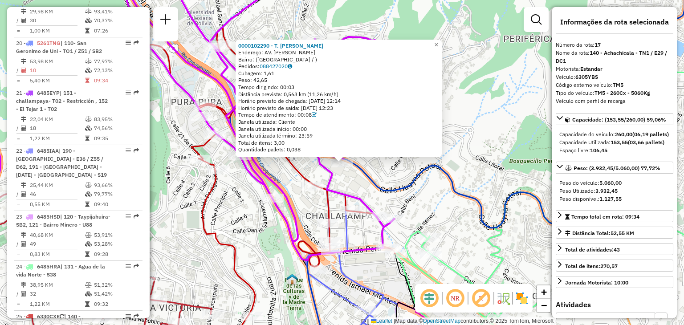
scroll to position [1242, 0]
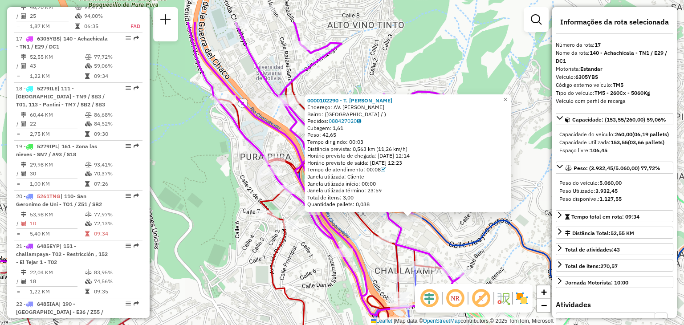
drag, startPoint x: 347, startPoint y: 176, endPoint x: 418, endPoint y: 234, distance: 91.6
click at [418, 234] on div "0000102290 - T. [PERSON_NAME]: AV. GRAL [PERSON_NAME]: ([GEOGRAPHIC_DATA] / ) P…" at bounding box center [342, 162] width 684 height 325
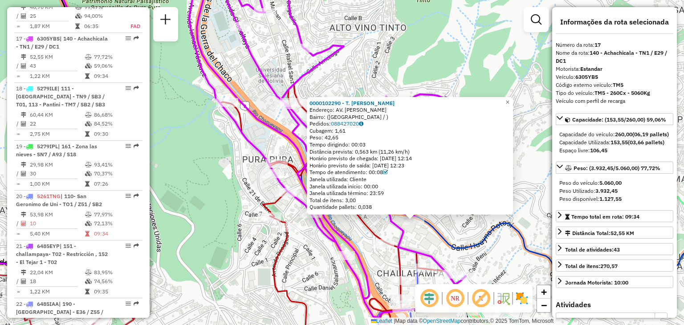
click at [376, 225] on div "0000102290 - T. [PERSON_NAME]: AV. GRAL [PERSON_NAME]: ([GEOGRAPHIC_DATA] / ) P…" at bounding box center [342, 162] width 684 height 325
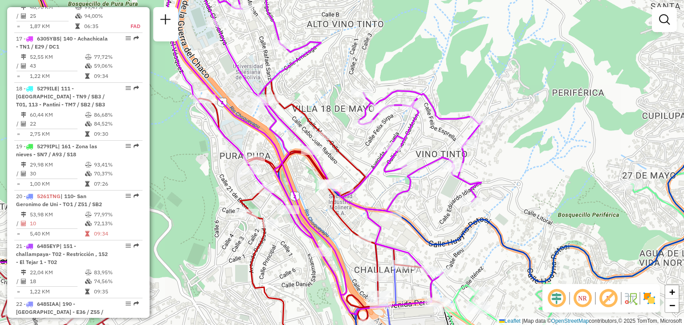
drag, startPoint x: 618, startPoint y: 216, endPoint x: 364, endPoint y: 134, distance: 267.0
click at [364, 134] on div "Janela de atendimento Grade de atendimento Capacidade Transportadoras Veículos …" at bounding box center [342, 162] width 684 height 325
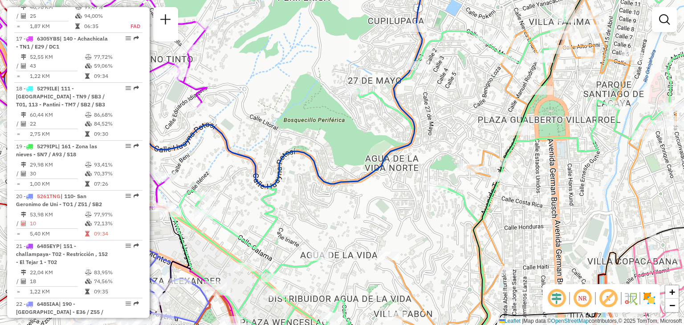
drag, startPoint x: 375, startPoint y: 196, endPoint x: 154, endPoint y: 93, distance: 244.4
click at [154, 93] on icon at bounding box center [231, 147] width 454 height 390
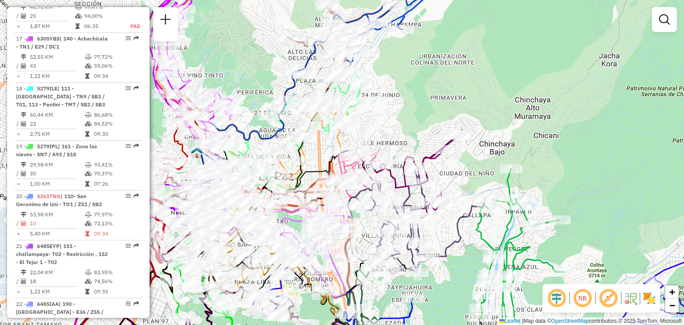
drag, startPoint x: 391, startPoint y: 214, endPoint x: 376, endPoint y: 226, distance: 19.3
click at [376, 226] on div "Rota 26 - Placa 6330CXE 0000913235 - [MEDICAL_DATA] COSSIO Rota 5 - Placa 5252Y…" at bounding box center [342, 162] width 684 height 325
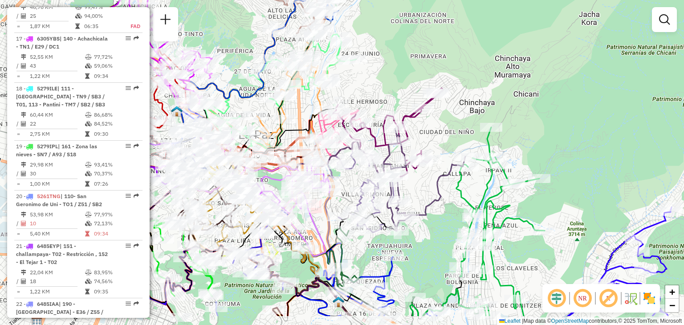
drag, startPoint x: 376, startPoint y: 226, endPoint x: 356, endPoint y: 185, distance: 46.0
click at [356, 185] on div "Janela de atendimento Grade de atendimento Capacidade Transportadoras Veículos …" at bounding box center [342, 162] width 684 height 325
click at [426, 184] on div "Janela de atendimento Grade de atendimento Capacidade Transportadoras Veículos …" at bounding box center [342, 162] width 684 height 325
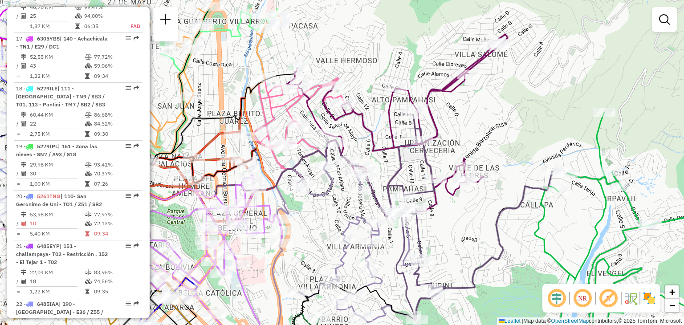
drag, startPoint x: 291, startPoint y: 173, endPoint x: 340, endPoint y: 215, distance: 64.2
click at [340, 215] on div "Janela de atendimento Grade de atendimento Capacidade Transportadoras Veículos …" at bounding box center [342, 162] width 684 height 325
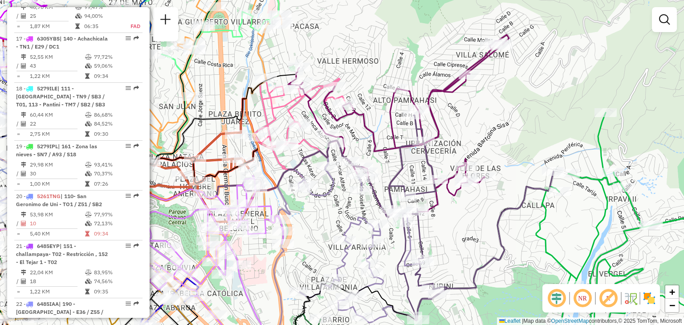
click at [389, 173] on div "Janela de atendimento Grade de atendimento Capacidade Transportadoras Veículos …" at bounding box center [342, 162] width 684 height 325
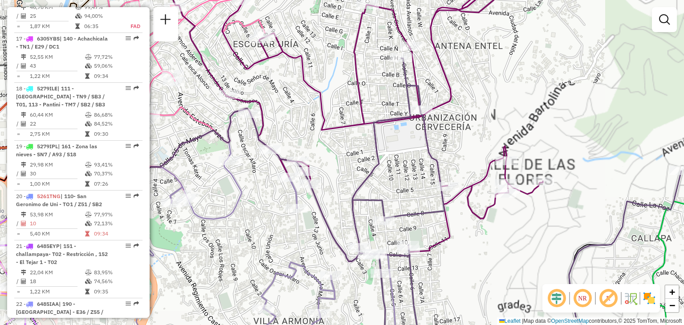
drag, startPoint x: 404, startPoint y: 176, endPoint x: 359, endPoint y: 175, distance: 44.6
click at [359, 175] on icon at bounding box center [516, 208] width 329 height 300
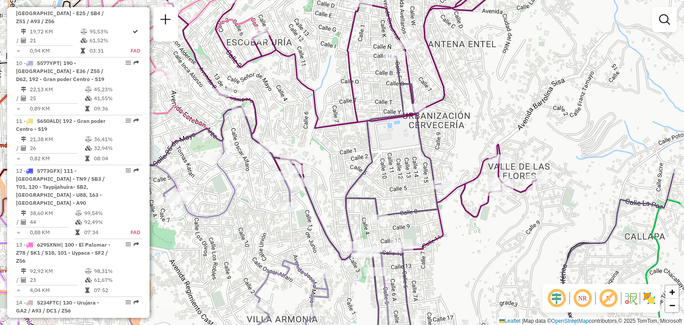
scroll to position [818, 0]
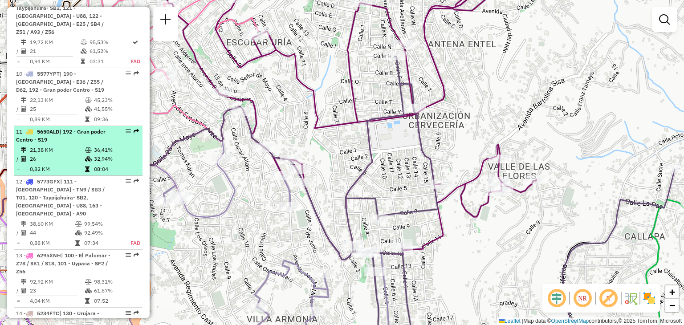
click at [64, 127] on li "11 - 5650ALD | 192 - Gran poder Centro - S19 21,38 KM 36,41% / 26 32,94% = 0,82…" at bounding box center [78, 151] width 128 height 50
select select "**********"
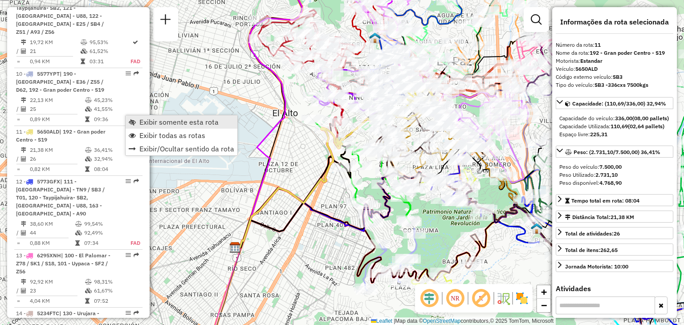
click at [165, 121] on span "Exibir somente esta rota" at bounding box center [178, 122] width 79 height 7
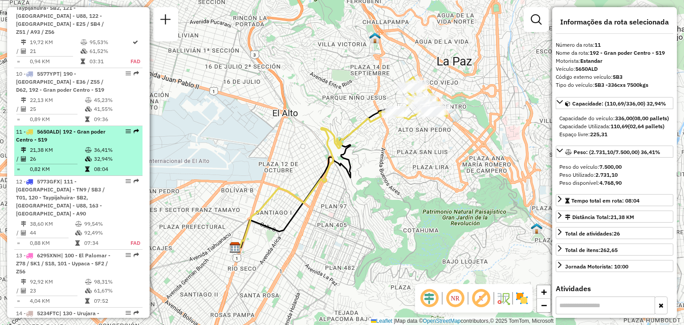
click at [82, 127] on li "11 - 5650ALD | 192 - Gran poder Centro - S19 21,38 KM 36,41% / 26 32,94% = 0,82…" at bounding box center [78, 151] width 128 height 50
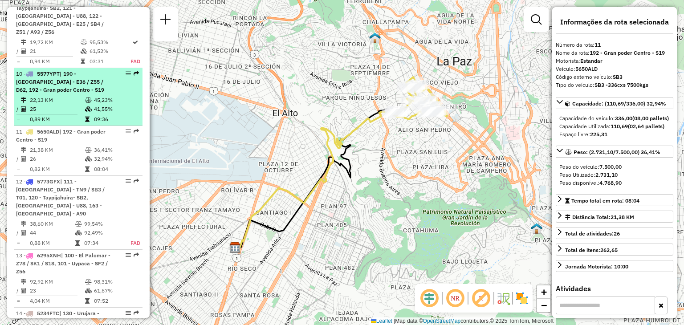
click at [61, 75] on span "| 190 - [GEOGRAPHIC_DATA] - E36 / Z55 / D62, 192 - Gran poder Centro - S19" at bounding box center [60, 81] width 88 height 23
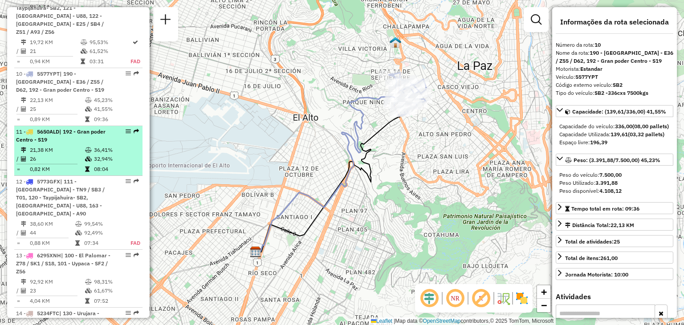
click at [54, 146] on td "21,38 KM" at bounding box center [56, 150] width 55 height 9
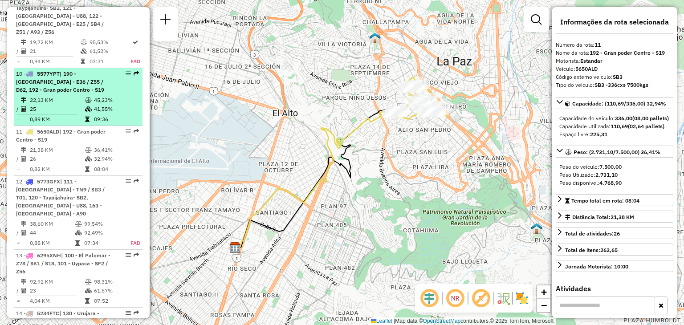
click at [56, 96] on td "22,13 KM" at bounding box center [56, 100] width 55 height 9
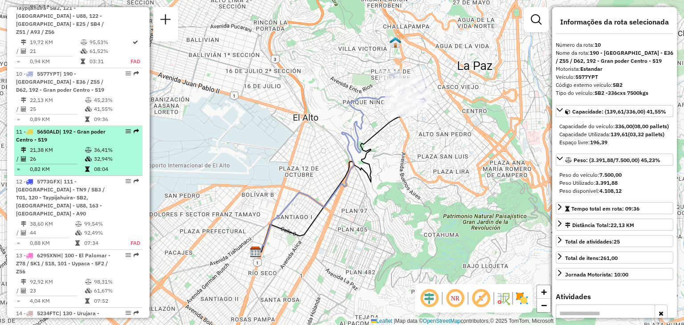
click at [57, 146] on td "21,38 KM" at bounding box center [56, 150] width 55 height 9
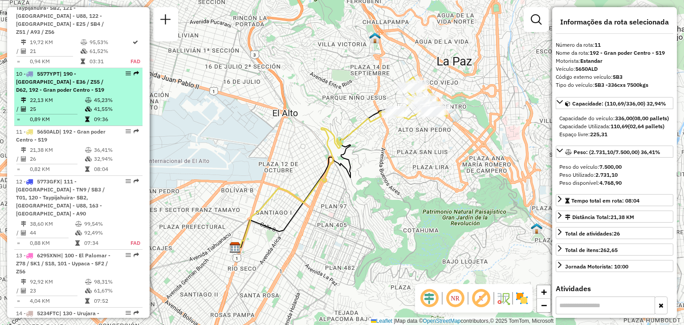
click at [59, 96] on td "22,13 KM" at bounding box center [56, 100] width 55 height 9
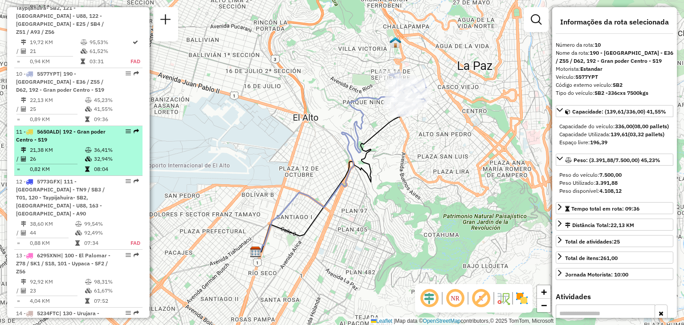
click at [59, 128] on div "11 - 5650ALD | 192 - Gran poder Centro - S19" at bounding box center [63, 136] width 94 height 16
